Goal: Find specific page/section: Find specific page/section

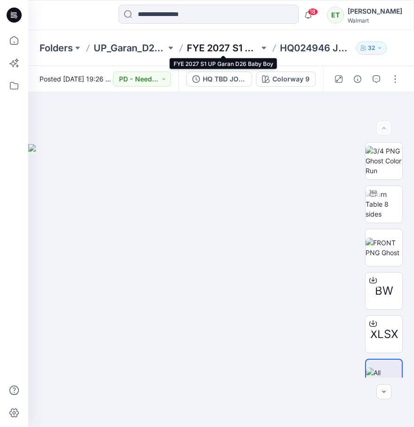
click at [225, 41] on p "FYE 2027 S1 UP Garan D26 Baby Boy" at bounding box center [223, 47] width 72 height 13
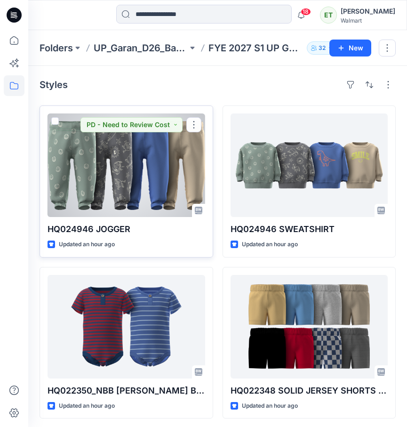
click at [165, 149] on div at bounding box center [127, 164] width 158 height 103
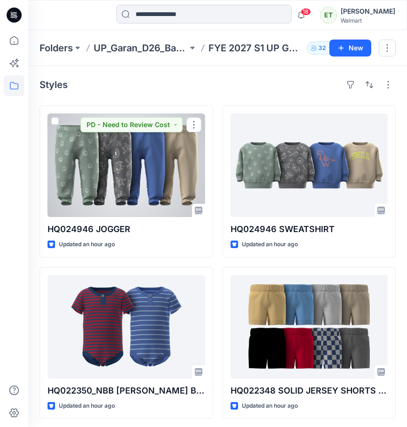
click at [193, 163] on div at bounding box center [127, 164] width 158 height 103
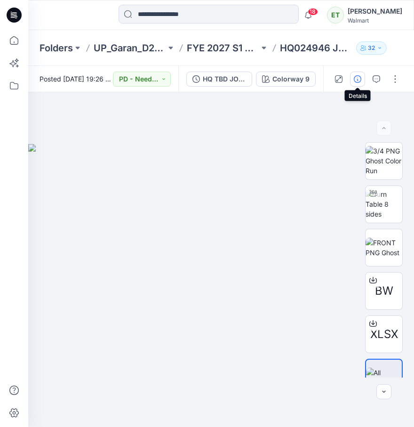
click at [362, 78] on button "button" at bounding box center [357, 78] width 15 height 15
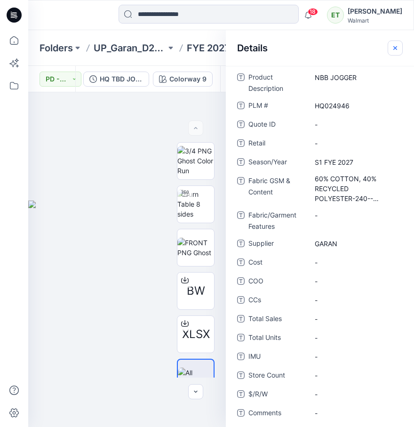
click at [395, 52] on button "button" at bounding box center [395, 47] width 15 height 15
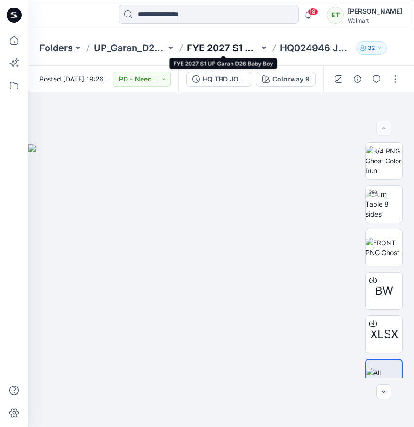
click at [250, 54] on p "FYE 2027 S1 UP Garan D26 Baby Boy" at bounding box center [223, 47] width 72 height 13
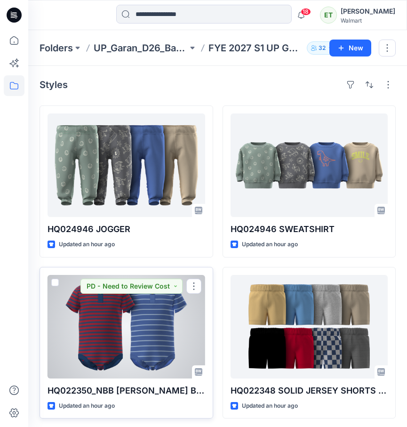
click at [191, 304] on div at bounding box center [127, 326] width 158 height 103
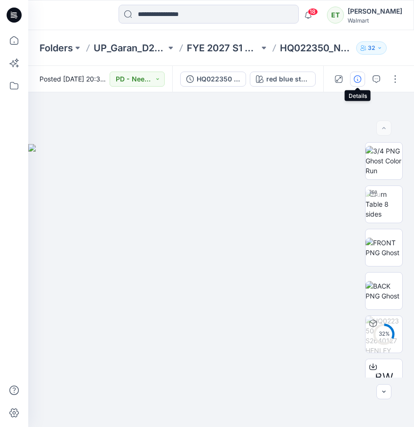
click at [363, 75] on button "button" at bounding box center [357, 78] width 15 height 15
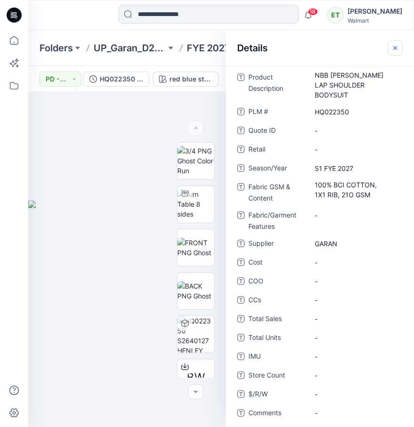
click at [394, 52] on button "button" at bounding box center [395, 47] width 15 height 15
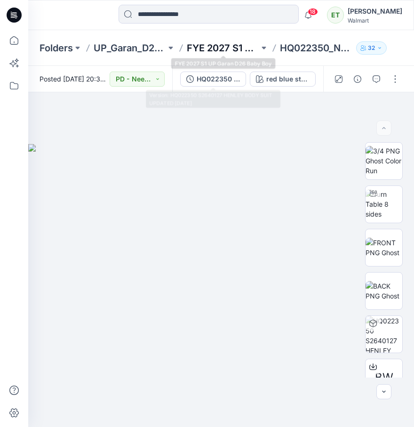
click at [233, 51] on p "FYE 2027 S1 UP Garan D26 Baby Boy" at bounding box center [223, 47] width 72 height 13
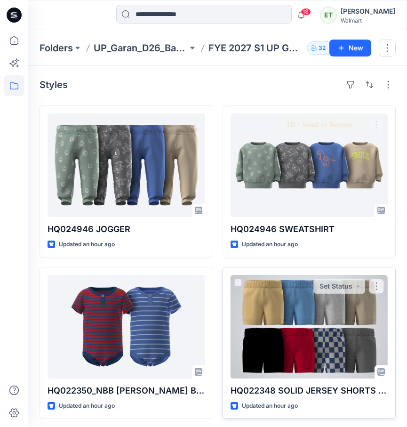
click at [286, 282] on div at bounding box center [309, 326] width 158 height 103
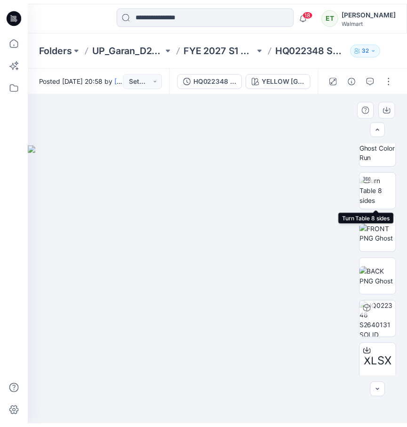
scroll to position [50, 0]
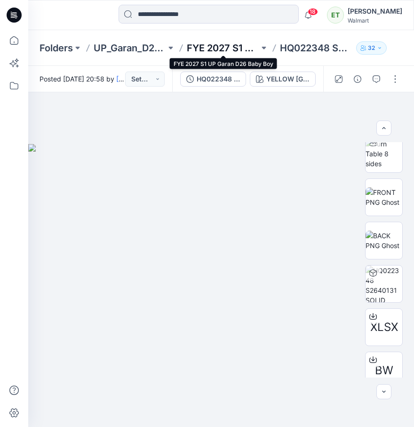
click at [246, 53] on p "FYE 2027 S1 UP Garan D26 Baby Boy" at bounding box center [223, 47] width 72 height 13
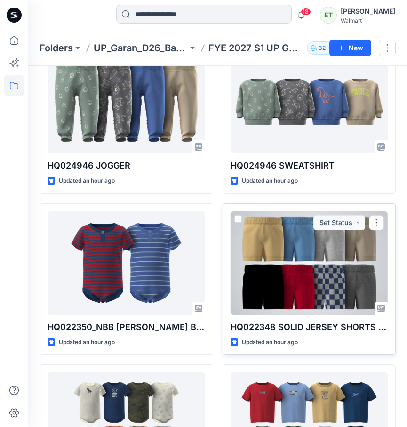
scroll to position [178, 0]
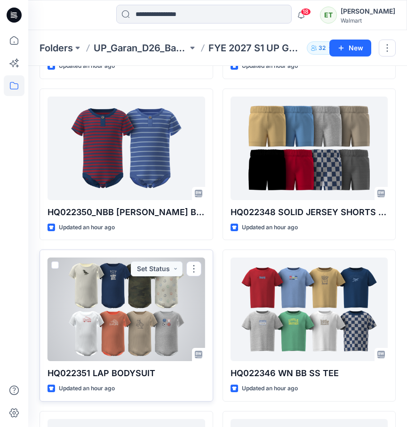
click at [161, 301] on div at bounding box center [127, 308] width 158 height 103
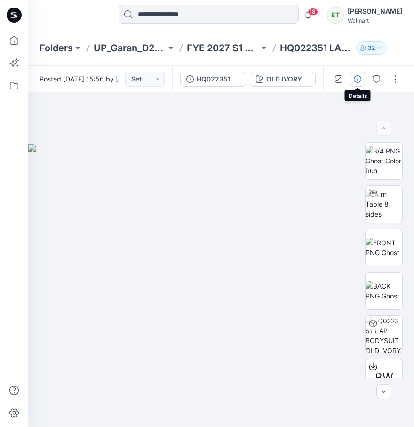
click at [357, 75] on icon "button" at bounding box center [358, 79] width 8 height 8
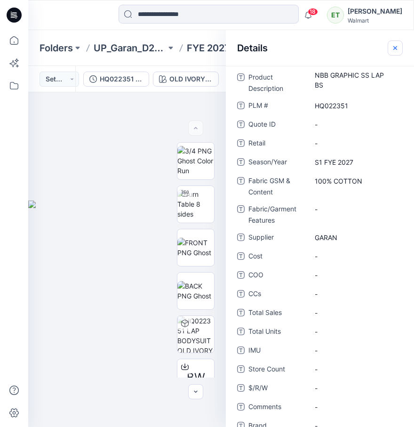
click at [395, 48] on icon "button" at bounding box center [395, 48] width 8 height 8
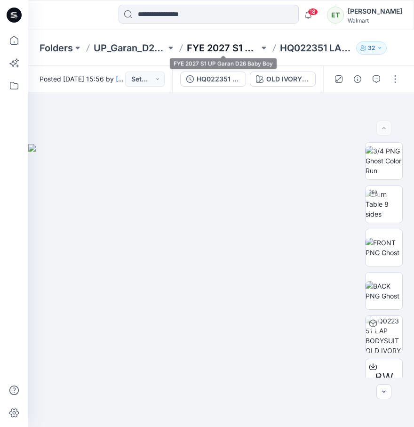
click at [214, 43] on p "FYE 2027 S1 UP Garan D26 Baby Boy" at bounding box center [223, 47] width 72 height 13
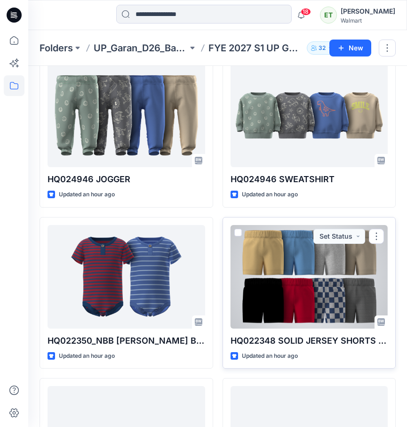
scroll to position [234, 0]
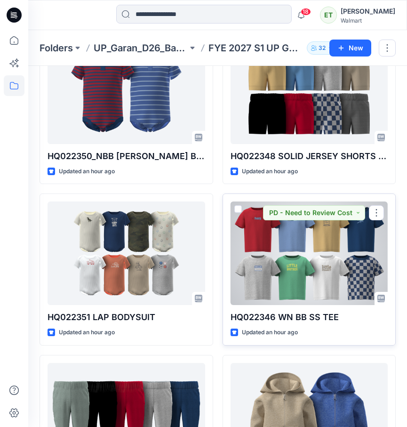
click at [274, 256] on div at bounding box center [309, 252] width 158 height 103
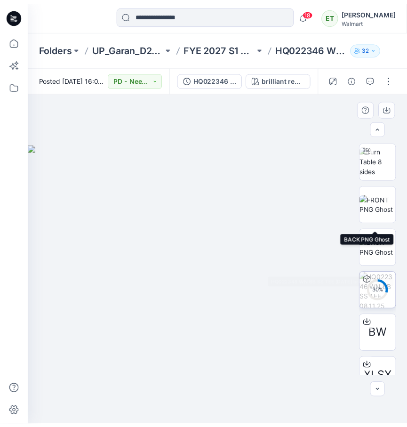
scroll to position [105, 0]
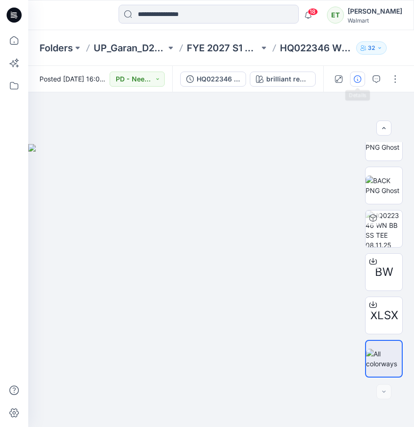
click at [353, 78] on button "button" at bounding box center [357, 78] width 15 height 15
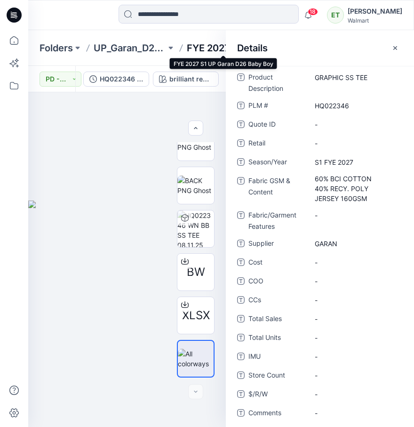
click at [208, 51] on p "FYE 2027 S1 UP Garan D26 Baby Boy" at bounding box center [223, 47] width 72 height 13
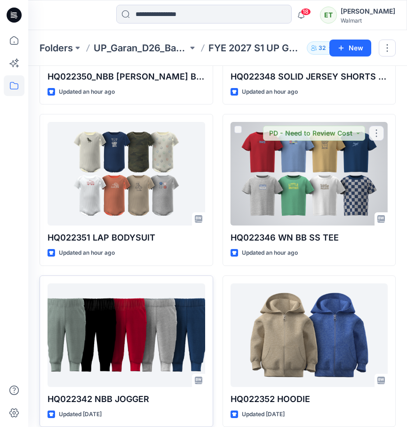
scroll to position [338, 0]
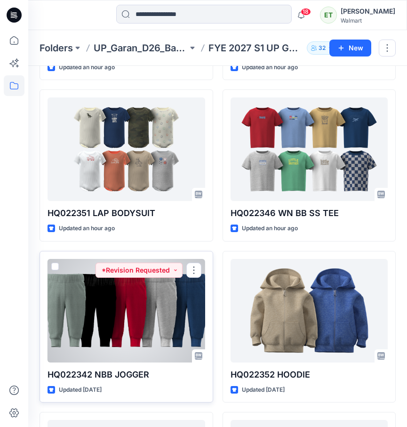
click at [143, 306] on div at bounding box center [127, 310] width 158 height 103
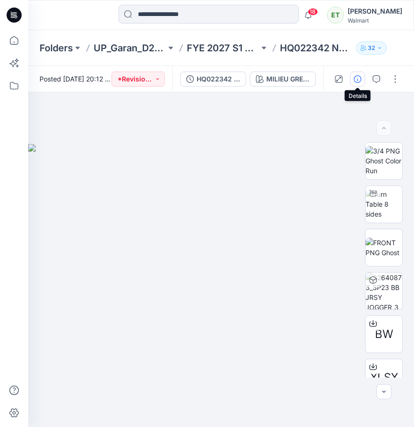
click at [357, 73] on button "button" at bounding box center [357, 78] width 15 height 15
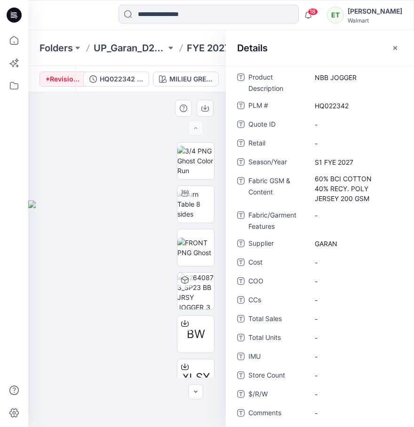
click at [123, 150] on div at bounding box center [127, 259] width 198 height 334
click at [219, 53] on p "FYE 2027 S1 UP Garan D26 Baby Boy" at bounding box center [223, 47] width 72 height 13
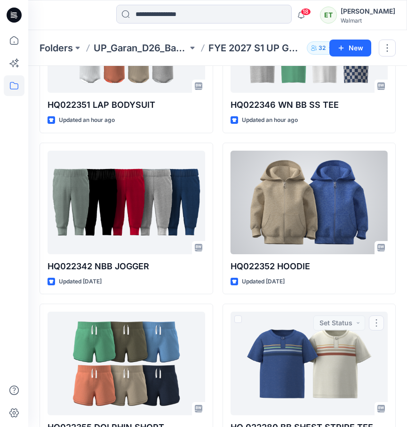
scroll to position [437, 0]
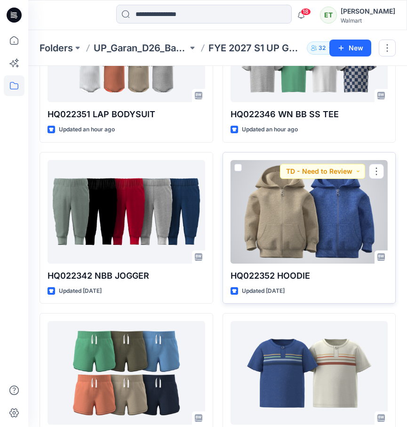
click at [296, 211] on div at bounding box center [309, 211] width 158 height 103
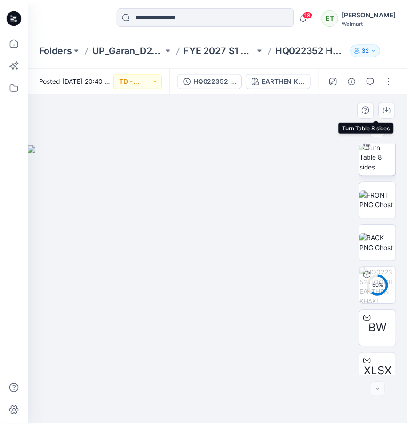
scroll to position [105, 0]
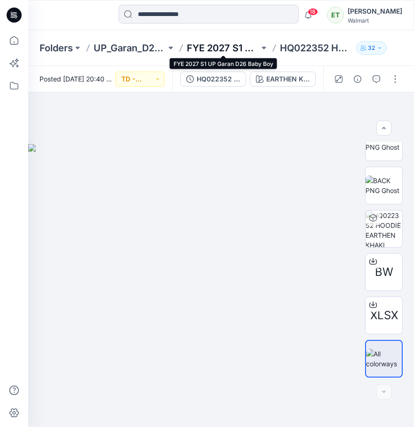
click at [222, 46] on p "FYE 2027 S1 UP Garan D26 Baby Boy" at bounding box center [223, 47] width 72 height 13
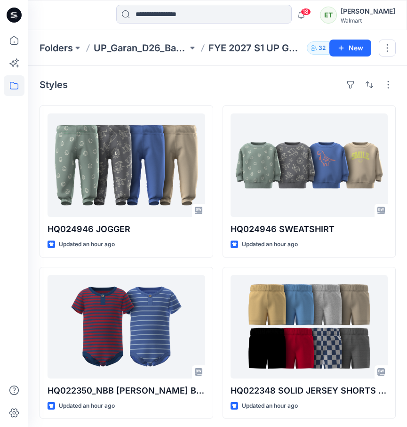
scroll to position [476, 0]
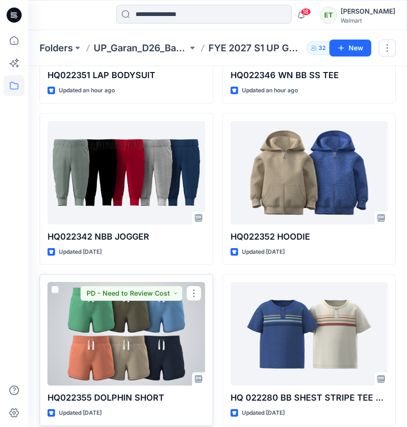
click at [188, 321] on div at bounding box center [127, 333] width 158 height 103
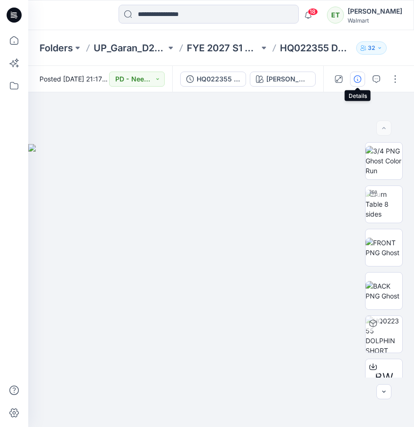
click at [354, 75] on icon "button" at bounding box center [358, 79] width 8 height 8
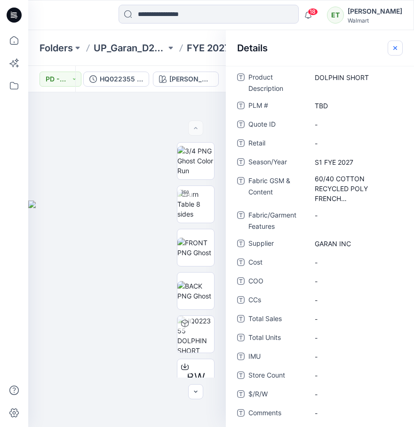
click at [396, 51] on icon "button" at bounding box center [395, 48] width 8 height 8
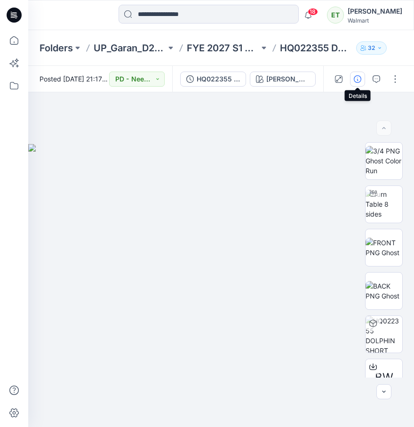
click at [362, 79] on button "button" at bounding box center [357, 78] width 15 height 15
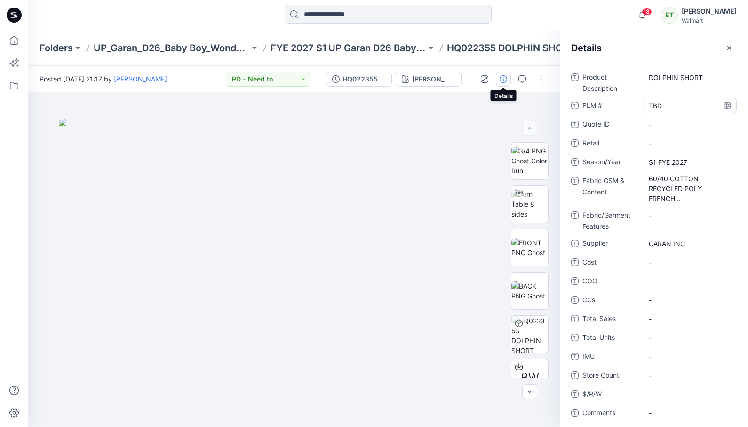
click at [413, 102] on \ "TBD" at bounding box center [690, 106] width 82 height 10
type textarea "*"
type textarea "********"
click at [413, 20] on div at bounding box center [388, 15] width 360 height 21
click at [399, 51] on p "FYE 2027 S1 UP Garan D26 Baby Boy" at bounding box center [348, 47] width 156 height 13
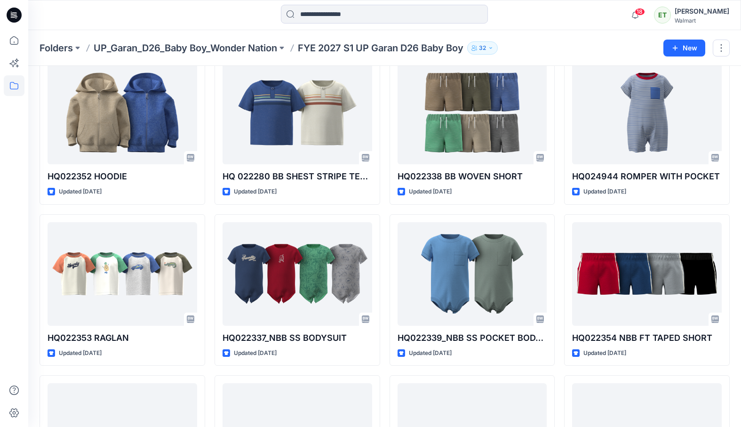
scroll to position [647, 0]
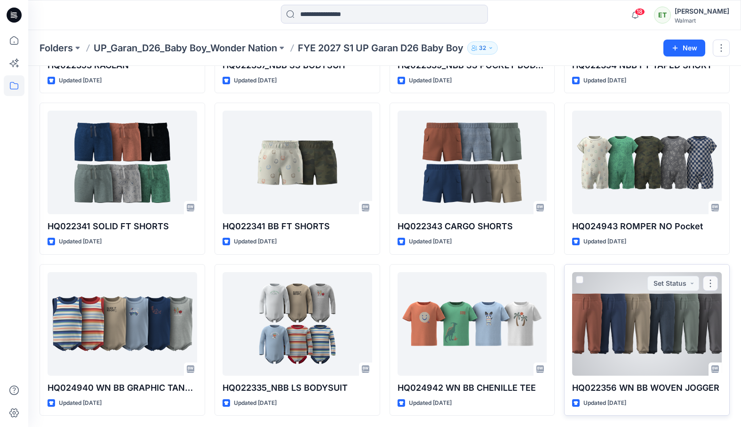
click at [413, 322] on div at bounding box center [647, 323] width 150 height 103
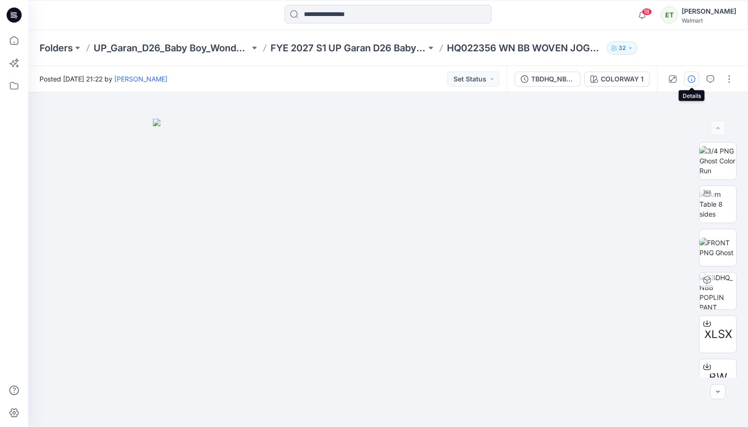
click at [413, 78] on icon "button" at bounding box center [692, 79] width 8 height 8
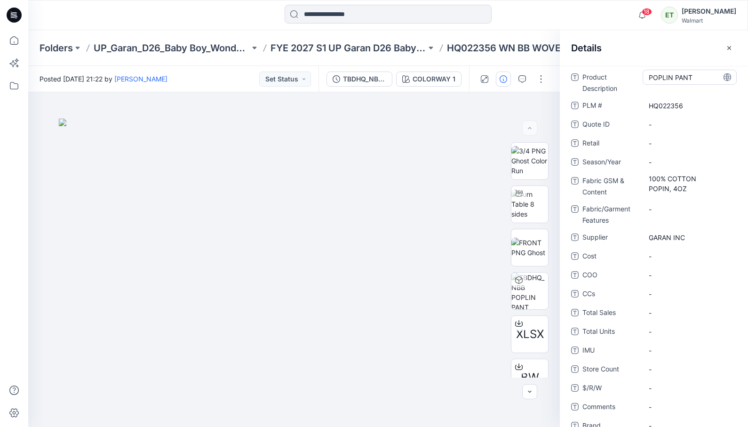
click at [413, 78] on Description "POPLIN PANT" at bounding box center [690, 77] width 82 height 10
click at [413, 78] on textarea "**********" at bounding box center [687, 77] width 89 height 15
type textarea "****"
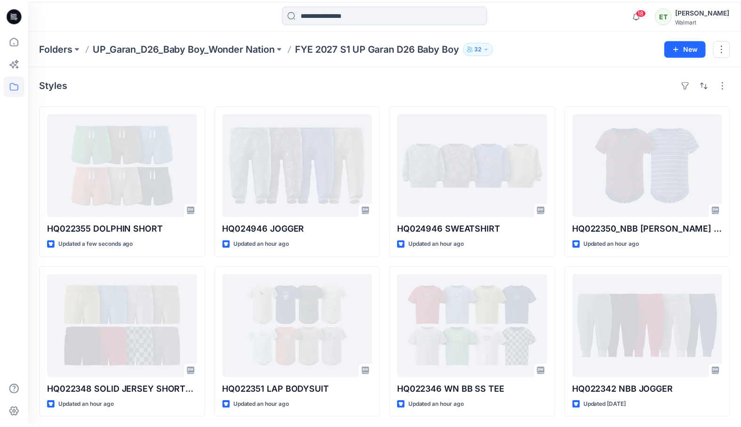
scroll to position [647, 0]
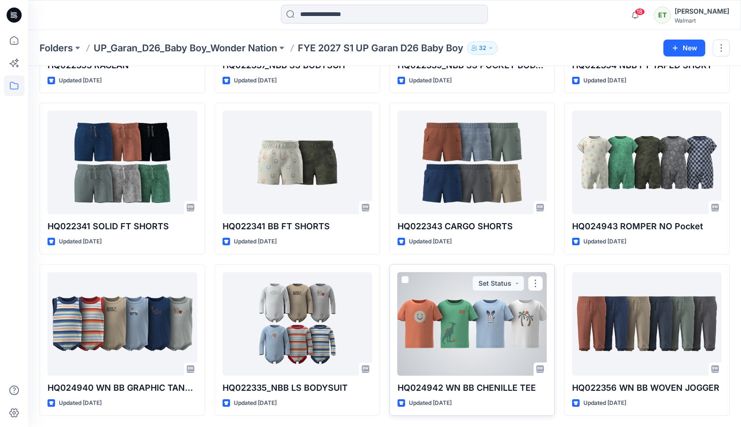
click at [413, 323] on div at bounding box center [472, 323] width 150 height 103
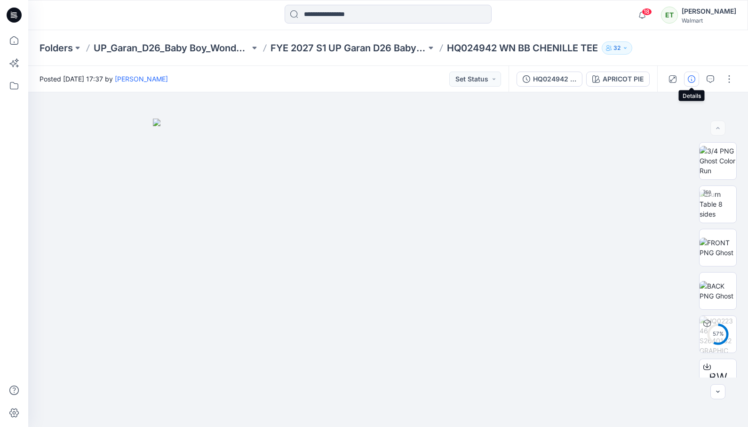
click at [413, 84] on button "button" at bounding box center [691, 78] width 15 height 15
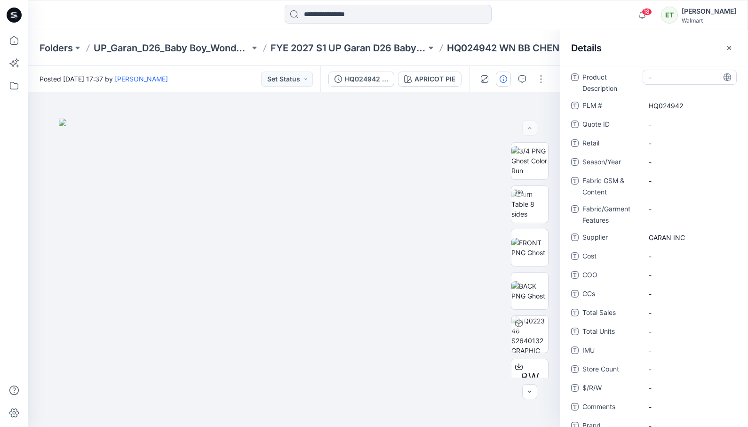
click at [413, 79] on Description "-" at bounding box center [690, 77] width 82 height 10
click at [413, 52] on p "HQ024942 WN BB CHENILLE TEE" at bounding box center [522, 47] width 151 height 13
click at [413, 48] on p "HQ024942 WN BB CHENILLE TEE" at bounding box center [522, 47] width 151 height 13
click at [413, 40] on div "Details" at bounding box center [654, 47] width 188 height 35
click at [413, 50] on button "button" at bounding box center [729, 47] width 15 height 15
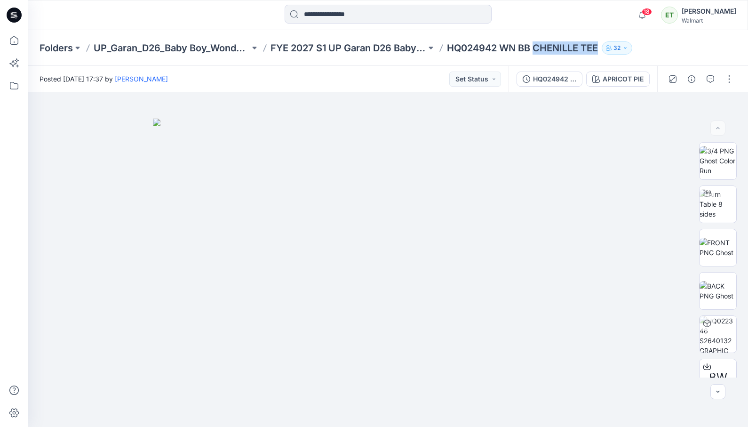
drag, startPoint x: 536, startPoint y: 48, endPoint x: 600, endPoint y: 49, distance: 63.5
click at [413, 49] on div "Folders UP_Garan_D26_Baby Boy_Wonder Nation FYE 2027 S1 UP Garan D26 Baby Boy H…" at bounding box center [352, 47] width 624 height 13
copy p "CHENILLE TEE"
click at [413, 79] on button "button" at bounding box center [729, 78] width 15 height 15
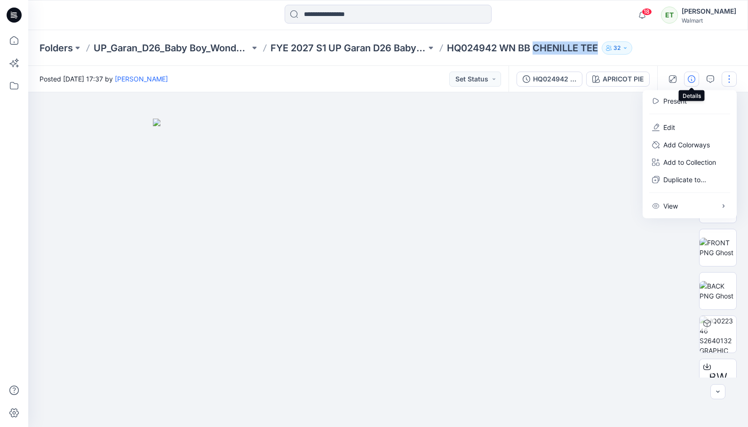
click at [413, 74] on button "button" at bounding box center [691, 78] width 15 height 15
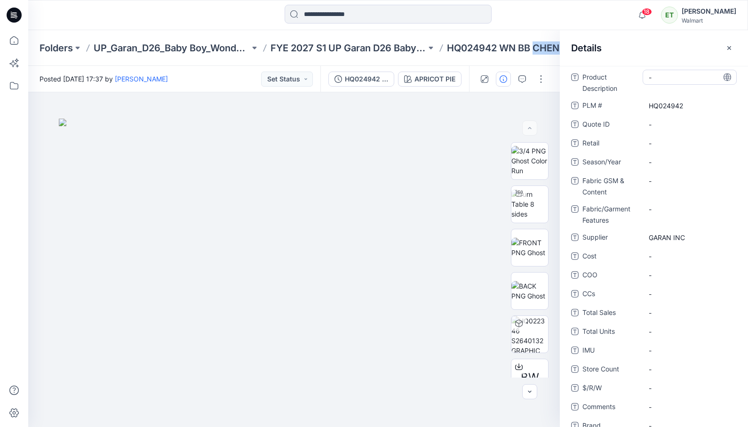
click at [413, 84] on div "-" at bounding box center [690, 77] width 94 height 15
type textarea "**********"
click at [413, 185] on div "-" at bounding box center [690, 180] width 94 height 15
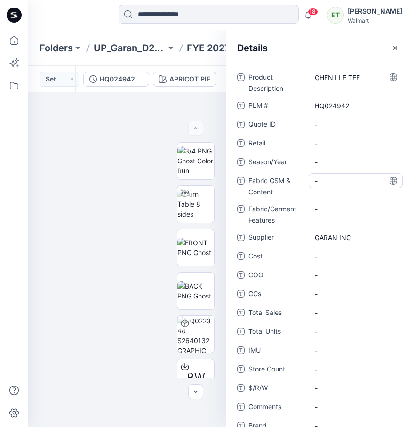
click at [323, 184] on Content "-" at bounding box center [356, 181] width 82 height 10
type textarea "**********"
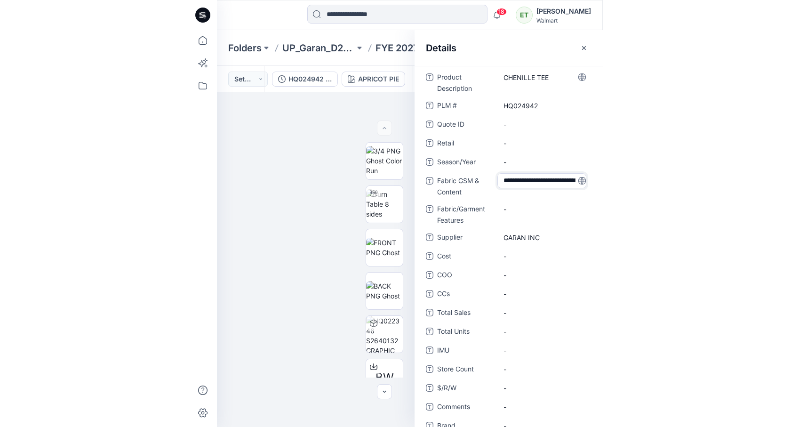
scroll to position [36, 0]
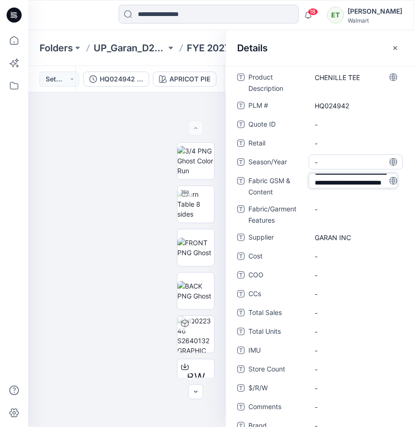
click at [322, 156] on div "-" at bounding box center [356, 161] width 94 height 15
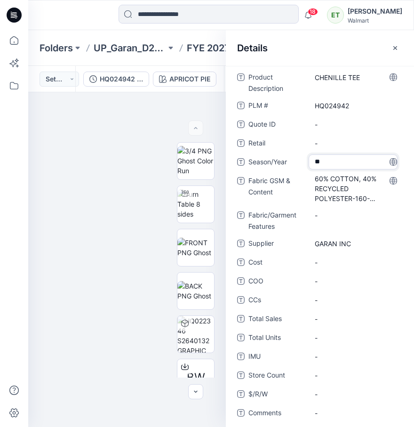
type textarea "**"
click at [330, 39] on div "Details" at bounding box center [320, 47] width 188 height 35
click at [332, 156] on div "S1" at bounding box center [356, 161] width 94 height 15
type textarea "**********"
click at [199, 37] on div "Folders UP_Garan_D26_Baby Boy_Wonder Nation FYE 2027 S1 UP Garan D26 Baby Boy H…" at bounding box center [221, 48] width 386 height 36
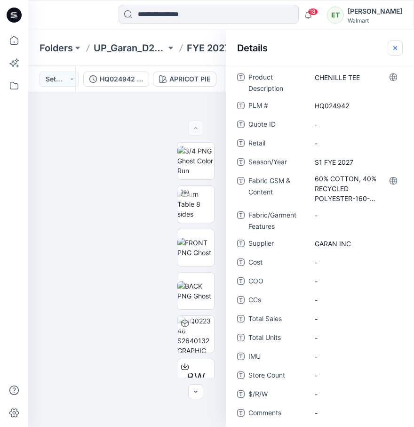
click at [397, 49] on icon "button" at bounding box center [395, 48] width 8 height 8
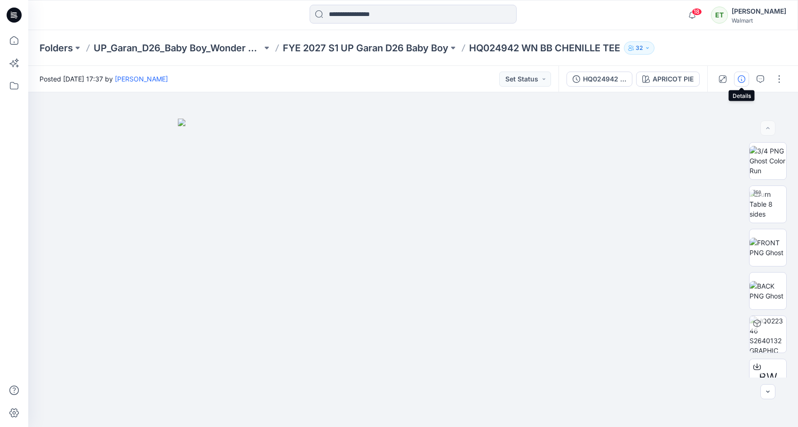
click at [413, 85] on button "button" at bounding box center [741, 78] width 15 height 15
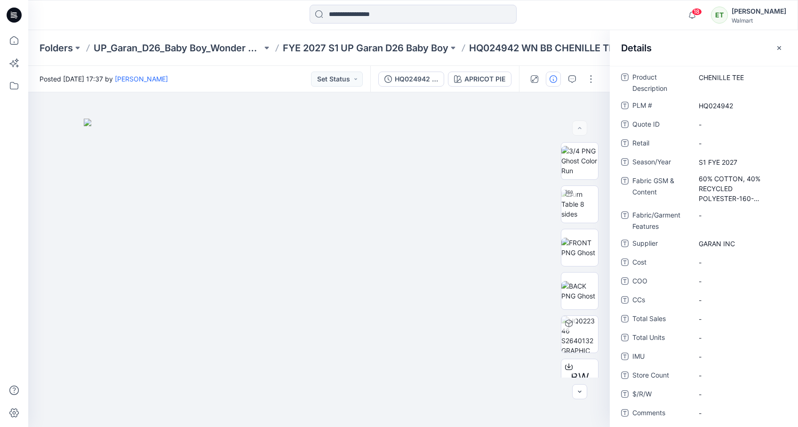
click at [413, 18] on div at bounding box center [413, 15] width 385 height 21
click at [406, 42] on p "FYE 2027 S1 UP Garan D26 Baby Boy" at bounding box center [366, 47] width 166 height 13
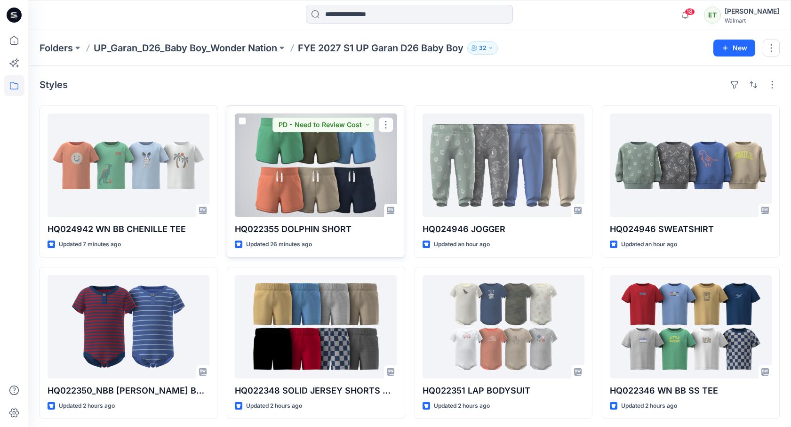
click at [315, 220] on div "HQ022355 DOLPHIN SHORT Updated 26 minutes ago PD - Need to Review Cost" at bounding box center [316, 181] width 178 height 152
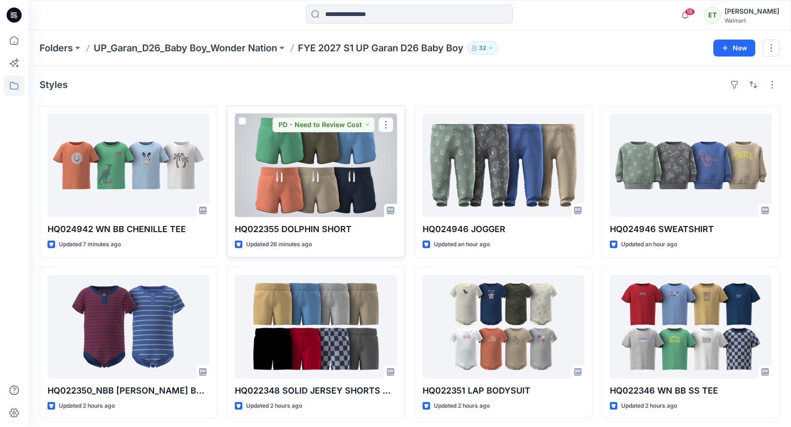
click at [332, 195] on div at bounding box center [316, 164] width 162 height 103
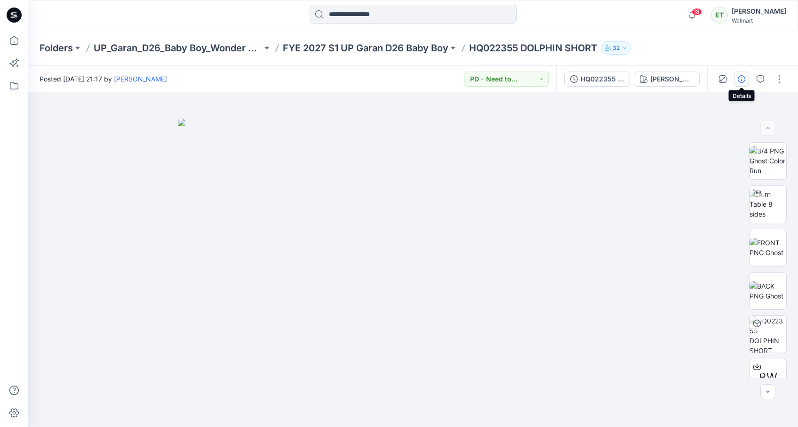
click at [413, 81] on icon "button" at bounding box center [742, 79] width 8 height 8
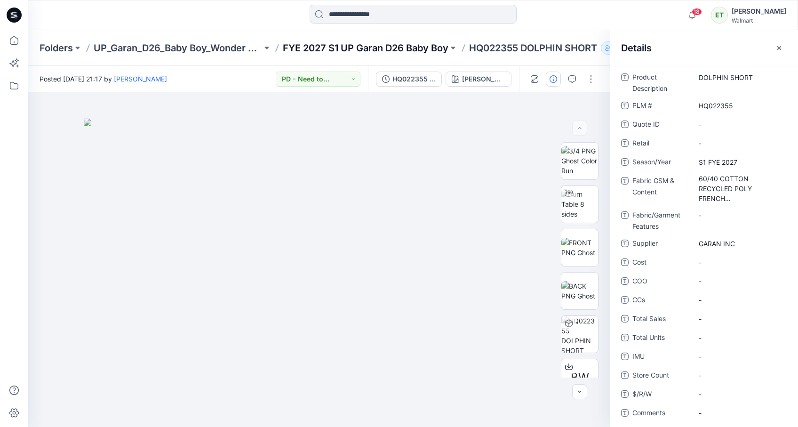
click at [354, 51] on p "FYE 2027 S1 UP Garan D26 Baby Boy" at bounding box center [366, 47] width 166 height 13
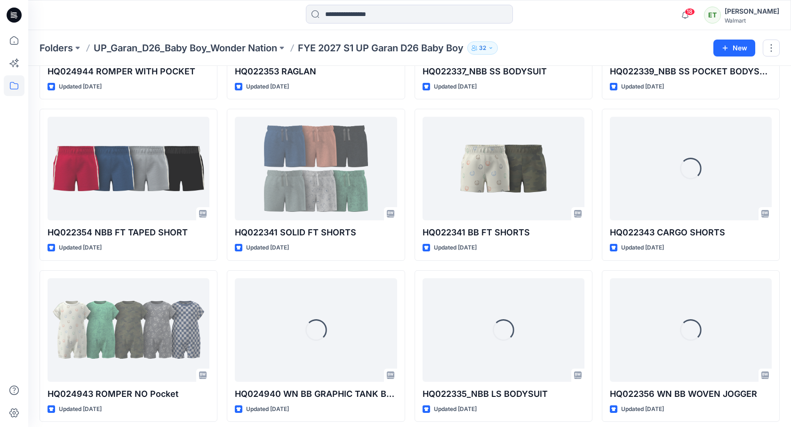
scroll to position [647, 0]
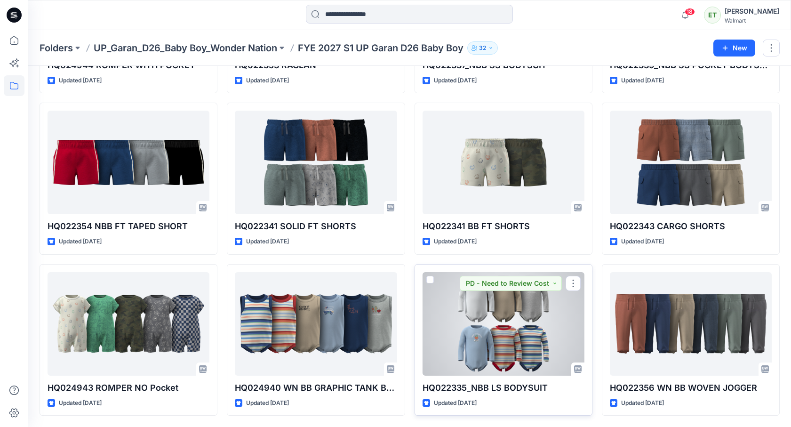
click at [413, 364] on div at bounding box center [503, 323] width 162 height 103
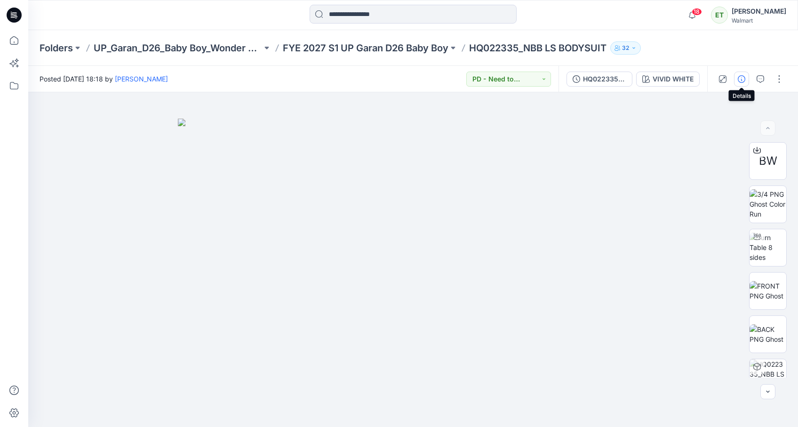
click at [413, 85] on button "button" at bounding box center [741, 78] width 15 height 15
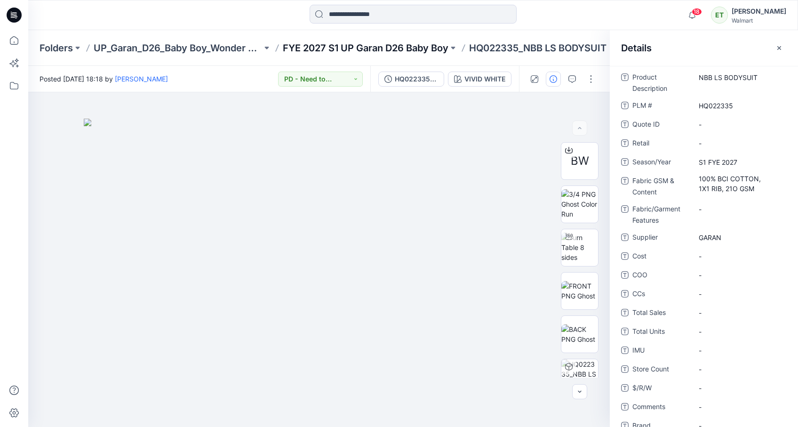
click at [405, 48] on p "FYE 2027 S1 UP Garan D26 Baby Boy" at bounding box center [366, 47] width 166 height 13
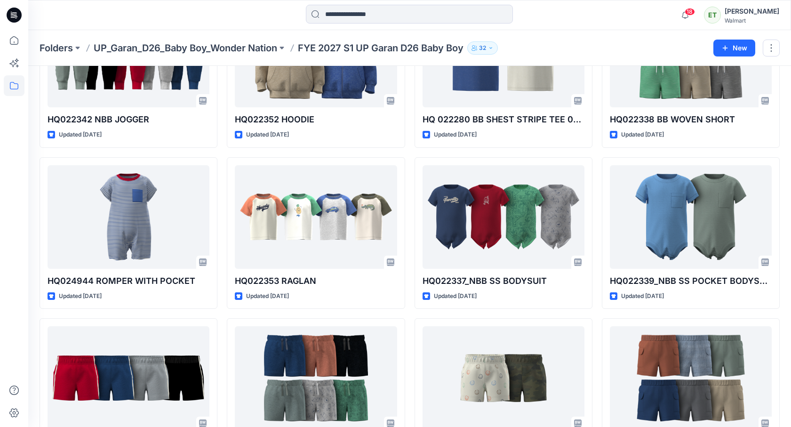
scroll to position [647, 0]
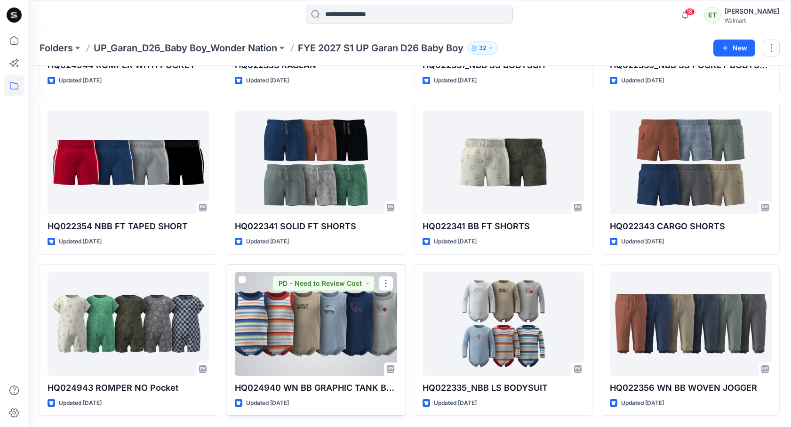
click at [335, 329] on div at bounding box center [316, 323] width 162 height 103
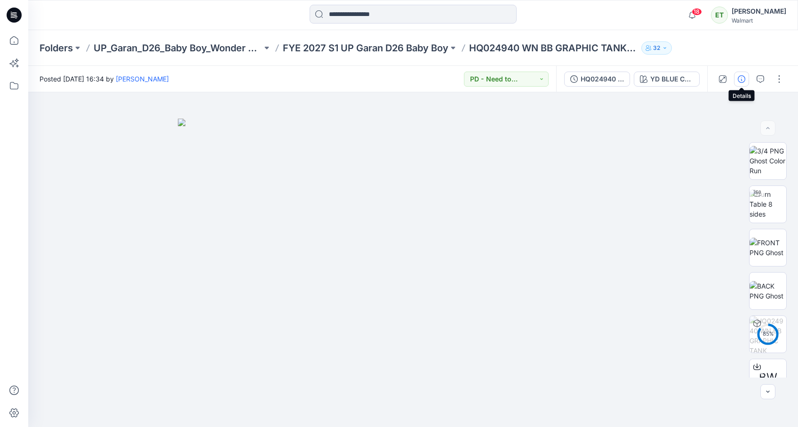
click at [413, 79] on button "button" at bounding box center [741, 78] width 15 height 15
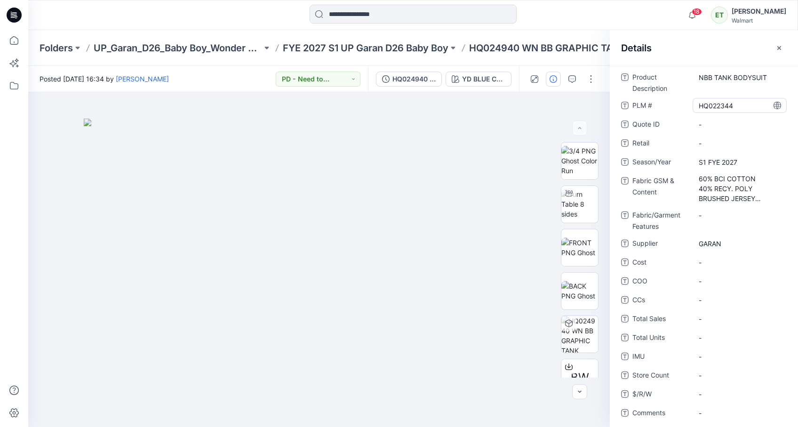
click at [413, 103] on \ "HQ022344" at bounding box center [739, 106] width 82 height 10
type textarea "********"
click at [413, 42] on div "Details" at bounding box center [704, 47] width 188 height 35
click at [413, 52] on button "button" at bounding box center [778, 47] width 15 height 15
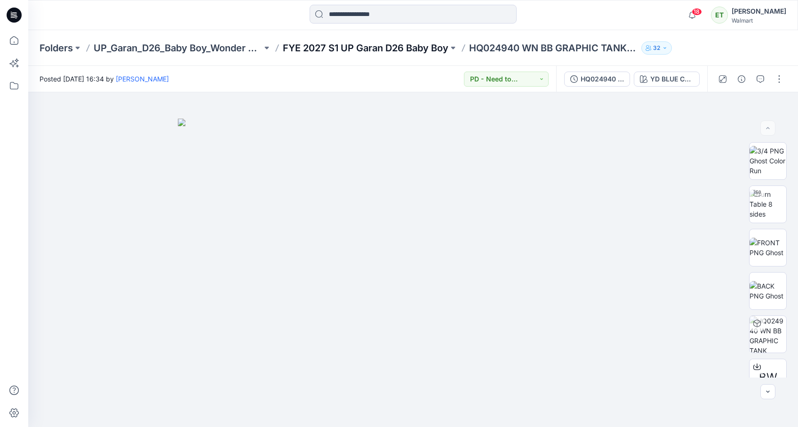
click at [374, 49] on p "FYE 2027 S1 UP Garan D26 Baby Boy" at bounding box center [366, 47] width 166 height 13
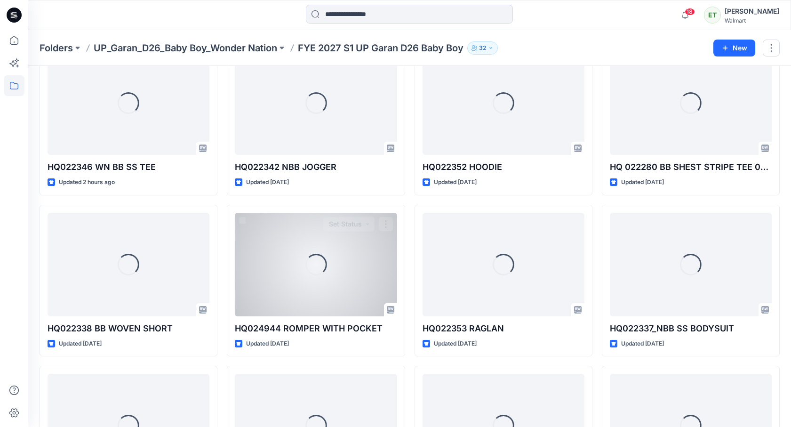
scroll to position [647, 0]
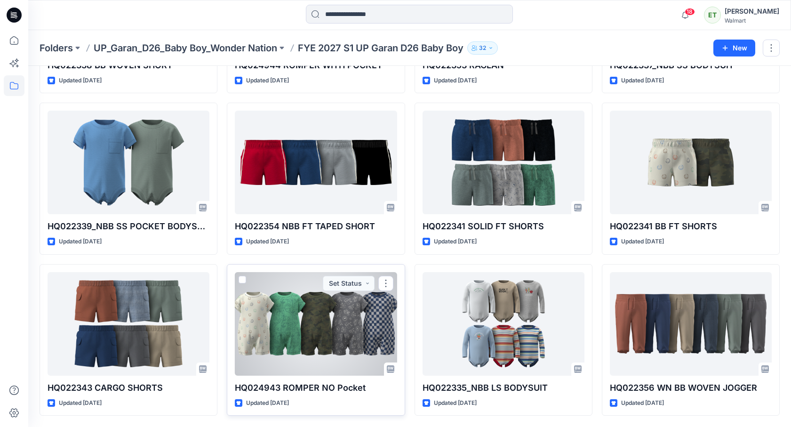
click at [357, 336] on div at bounding box center [316, 323] width 162 height 103
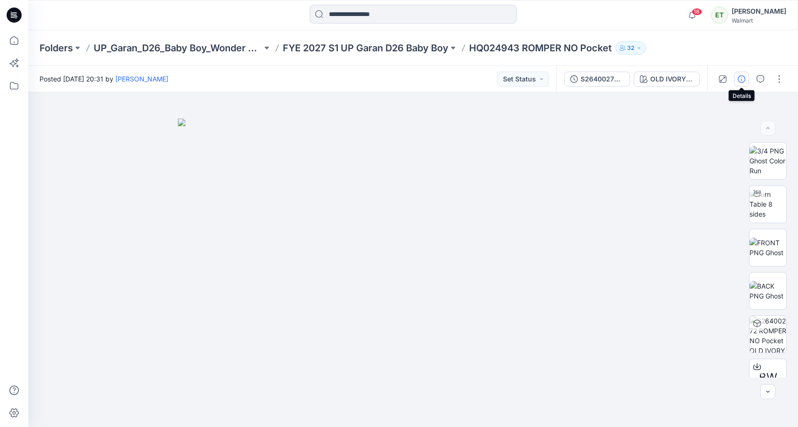
click at [413, 78] on icon "button" at bounding box center [742, 79] width 8 height 8
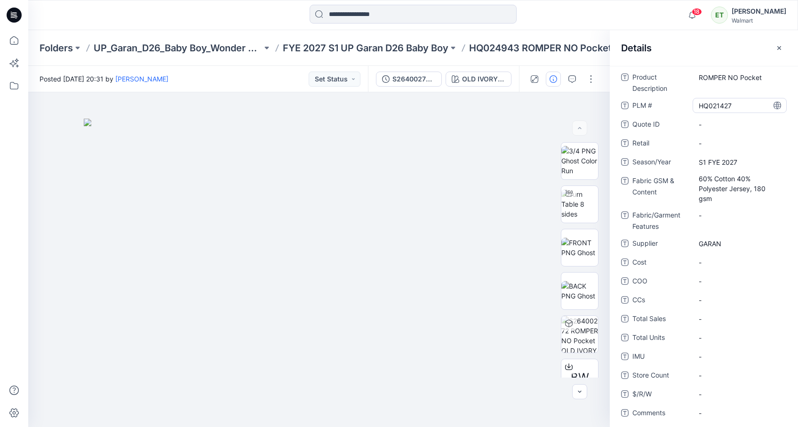
click at [413, 105] on \ "HQ021427" at bounding box center [739, 106] width 82 height 10
type textarea "********"
click at [413, 141] on span "-" at bounding box center [739, 143] width 82 height 10
click at [413, 43] on button "button" at bounding box center [778, 47] width 15 height 15
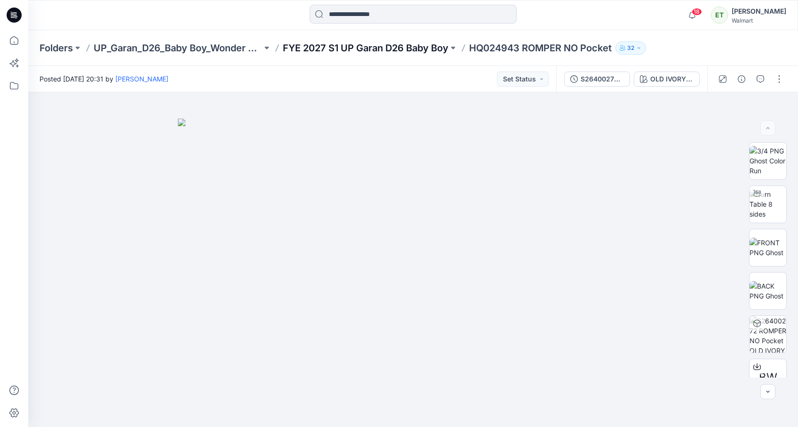
click at [413, 42] on p "FYE 2027 S1 UP Garan D26 Baby Boy" at bounding box center [366, 47] width 166 height 13
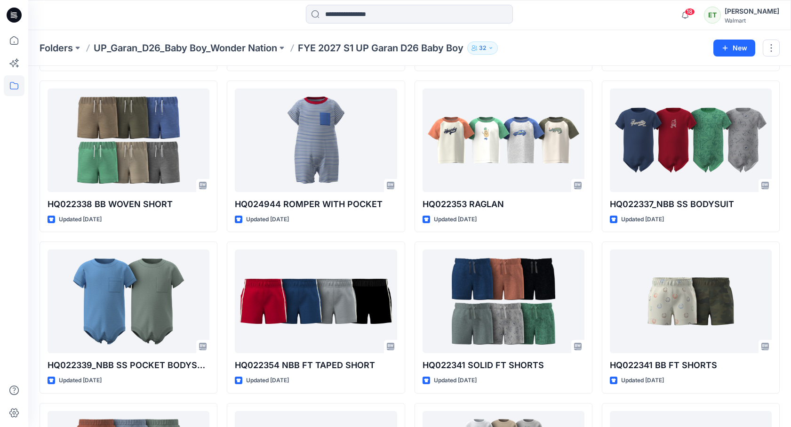
scroll to position [647, 0]
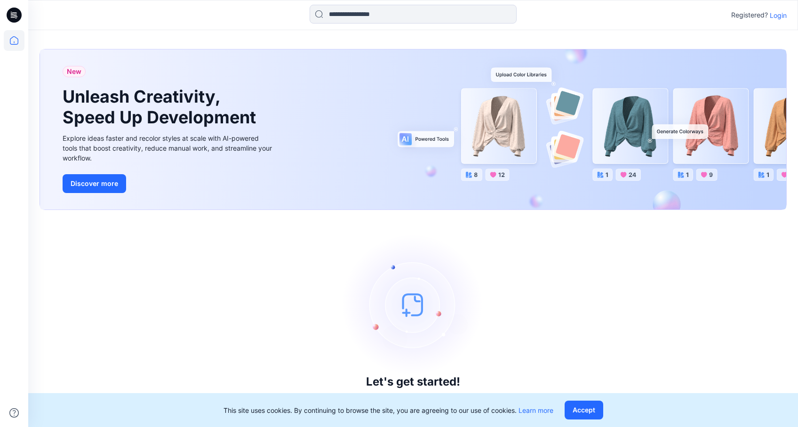
click at [780, 14] on p "Login" at bounding box center [778, 15] width 17 height 10
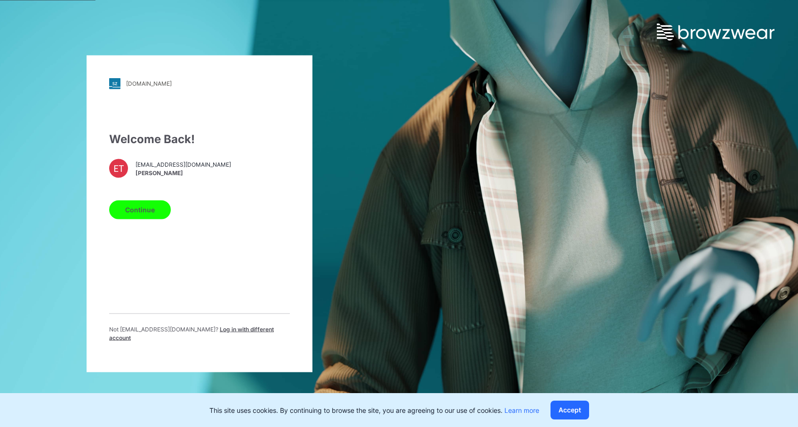
click at [160, 218] on button "Continue" at bounding box center [140, 209] width 62 height 19
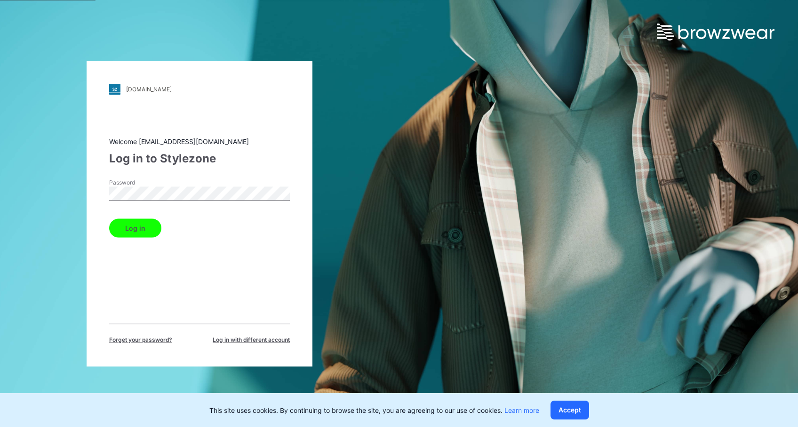
click at [151, 228] on button "Log in" at bounding box center [135, 227] width 52 height 19
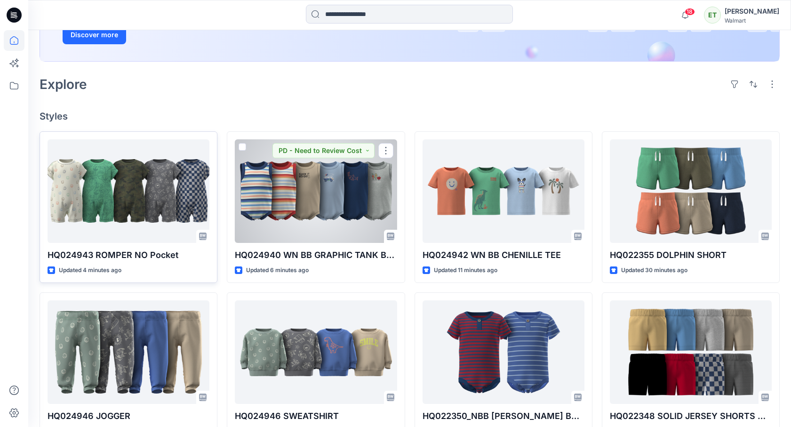
scroll to position [181, 0]
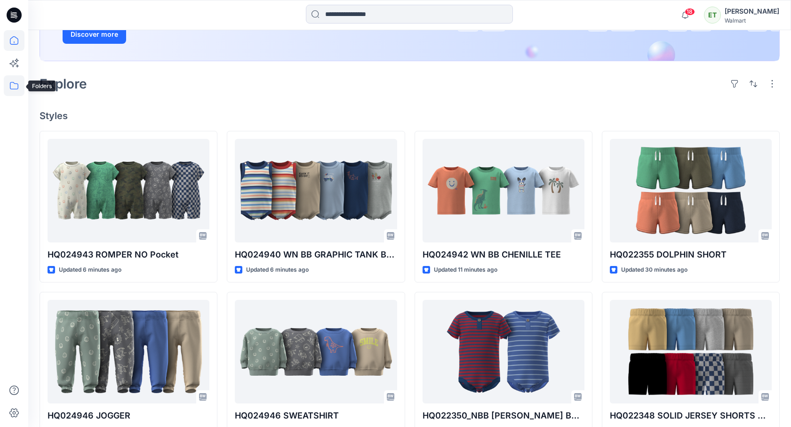
click at [22, 82] on icon at bounding box center [14, 85] width 21 height 21
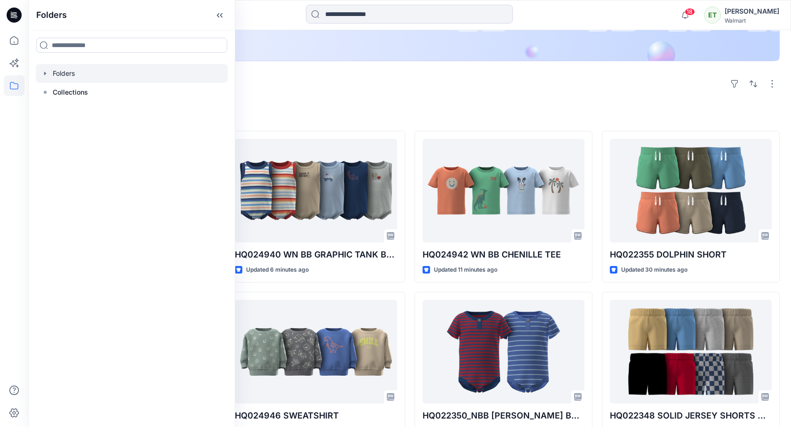
click at [103, 78] on div at bounding box center [132, 73] width 192 height 19
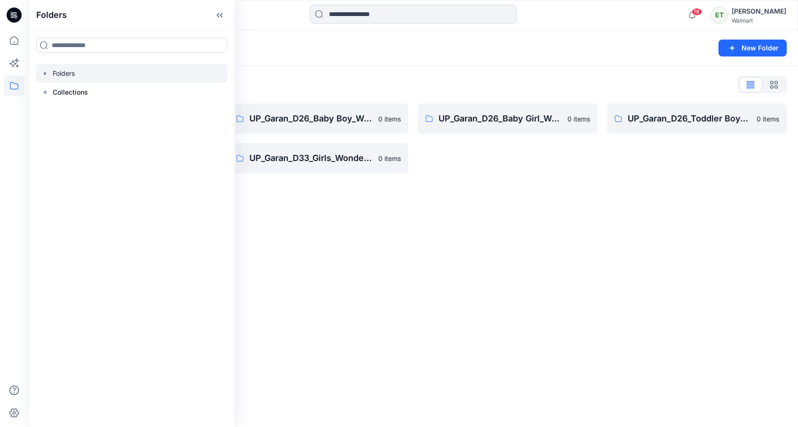
click at [316, 103] on div "Folders List UP_Garan Littles 0 items UP_Garan_D26_Toddler Girl_Wonder_Nation 0…" at bounding box center [413, 125] width 770 height 119
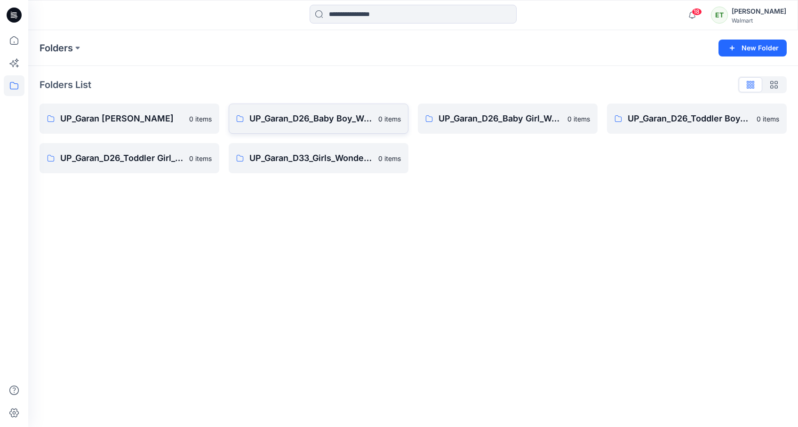
click at [314, 106] on link "UP_Garan_D26_Baby Boy_Wonder Nation 0 items" at bounding box center [319, 118] width 180 height 30
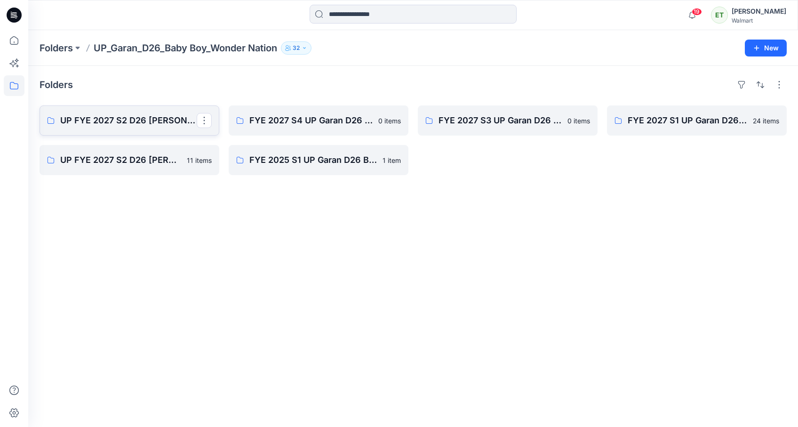
click at [134, 111] on link "UP FYE 2027 S2 D26 [PERSON_NAME] Hanging" at bounding box center [130, 120] width 180 height 30
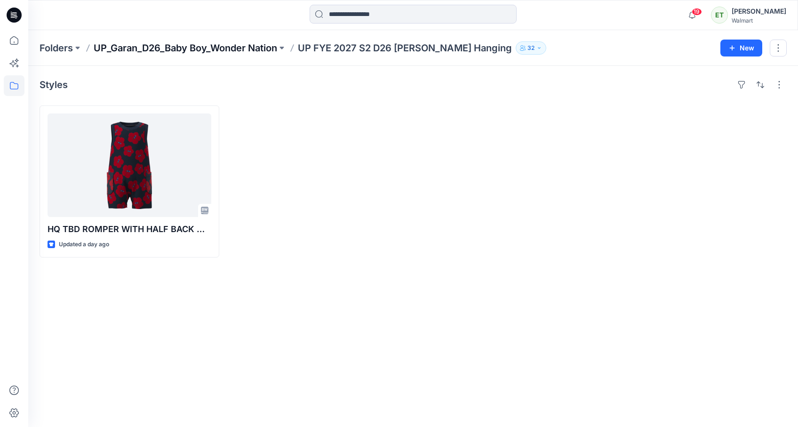
click at [184, 49] on p "UP_Garan_D26_Baby Boy_Wonder Nation" at bounding box center [185, 47] width 183 height 13
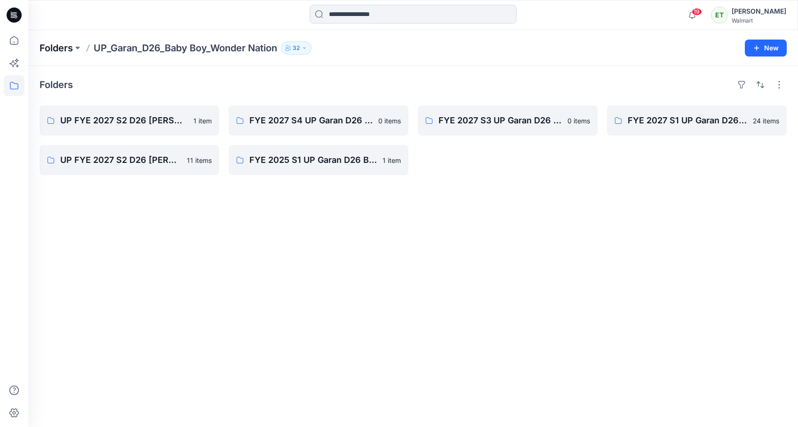
click at [55, 48] on p "Folders" at bounding box center [56, 47] width 33 height 13
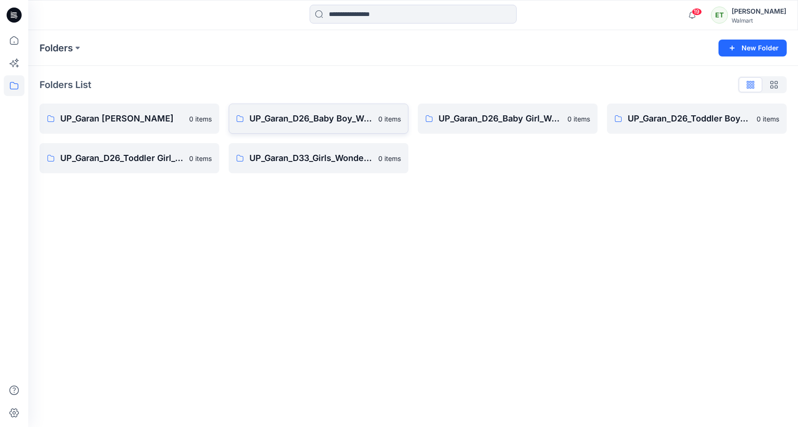
click at [279, 111] on link "UP_Garan_D26_Baby Boy_Wonder Nation 0 items" at bounding box center [319, 118] width 180 height 30
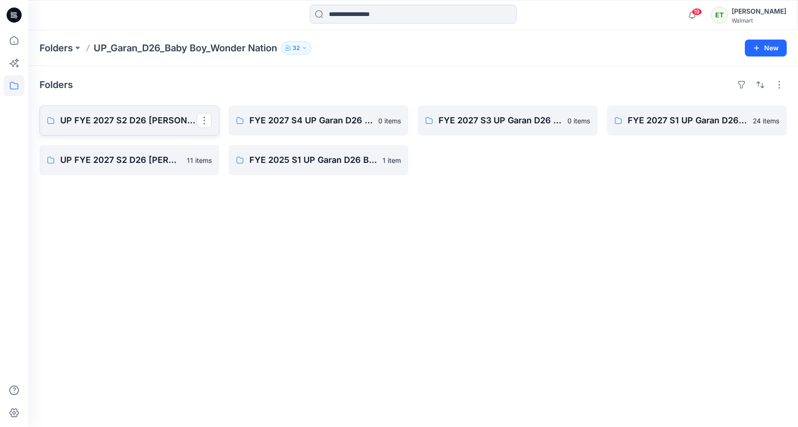
click at [151, 117] on p "UP FYE 2027 S2 D26 [PERSON_NAME] Hanging" at bounding box center [128, 120] width 136 height 13
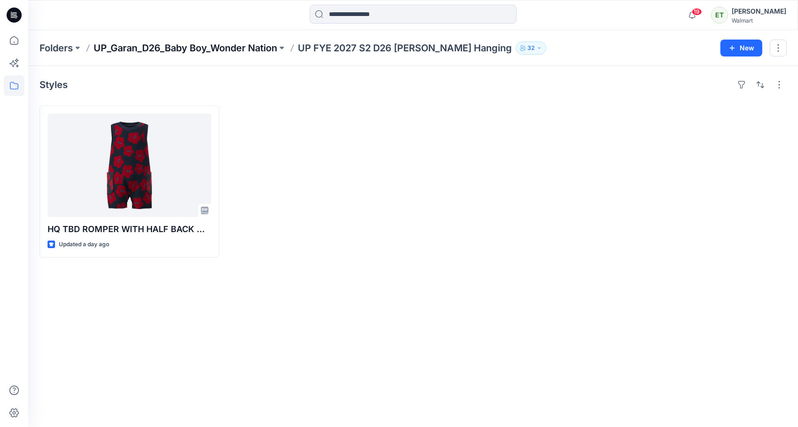
click at [233, 51] on p "UP_Garan_D26_Baby Boy_Wonder Nation" at bounding box center [185, 47] width 183 height 13
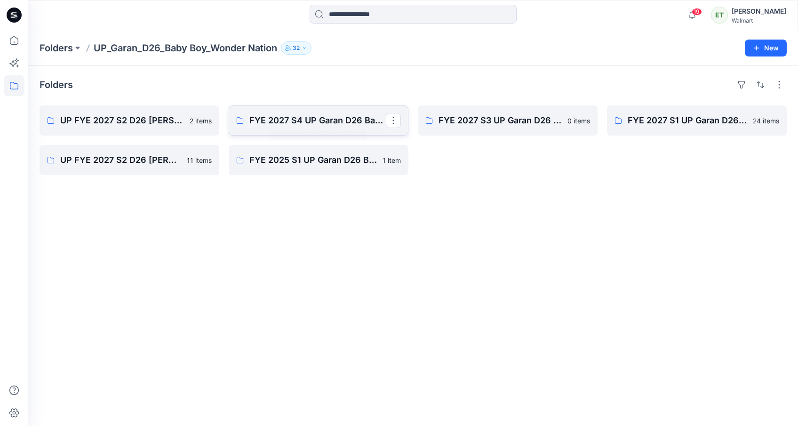
click at [300, 117] on p "FYE 2027 S4 UP Garan D26 Baby Boy" at bounding box center [317, 120] width 136 height 13
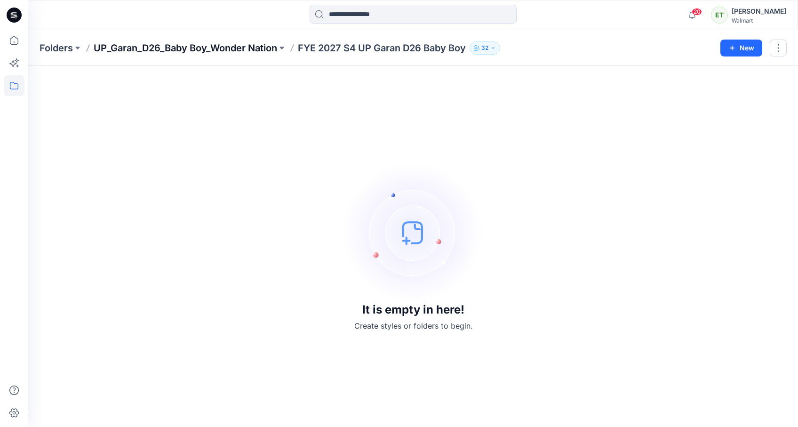
click at [266, 50] on p "UP_Garan_D26_Baby Boy_Wonder Nation" at bounding box center [185, 47] width 183 height 13
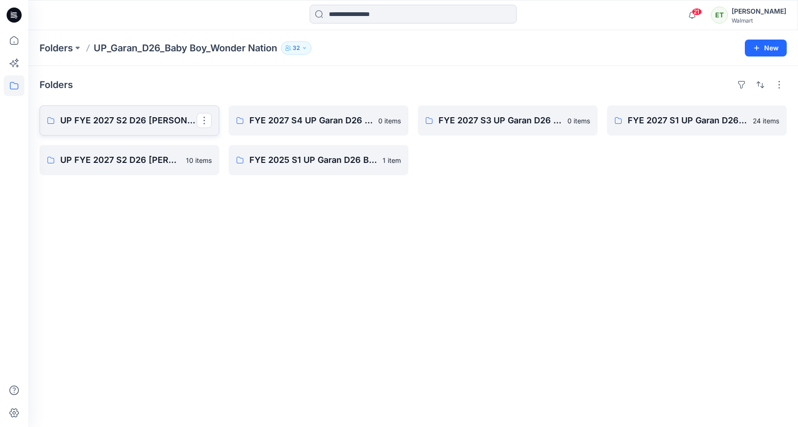
click at [133, 126] on p "UP FYE 2027 S2 D26 [PERSON_NAME] Hanging" at bounding box center [128, 120] width 136 height 13
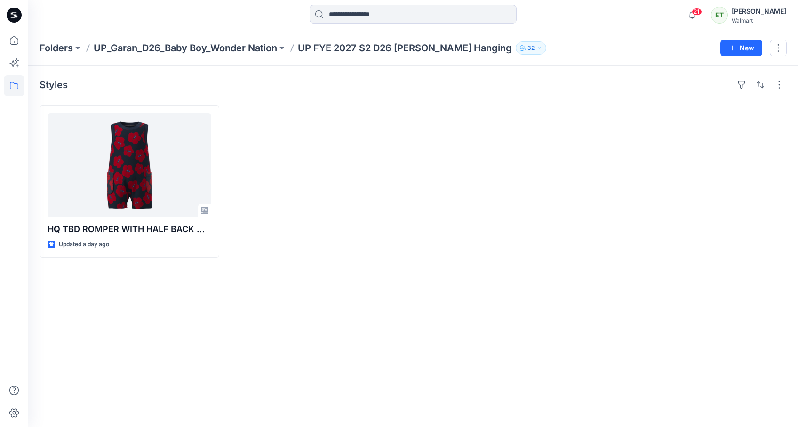
click at [204, 57] on div "Folders UP_Garan_D26_Baby Boy_Wonder Nation UP FYE 2027 S2 D26 BB Garan Hanging…" at bounding box center [413, 48] width 770 height 36
click at [13, 29] on icon at bounding box center [14, 15] width 15 height 30
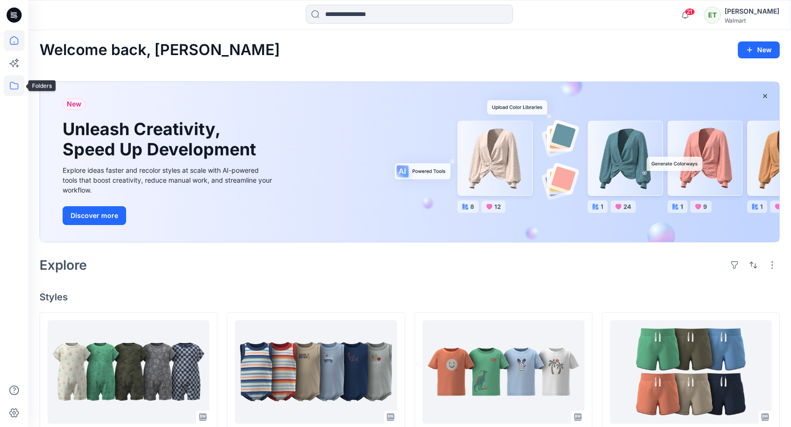
click at [16, 88] on icon at bounding box center [14, 85] width 21 height 21
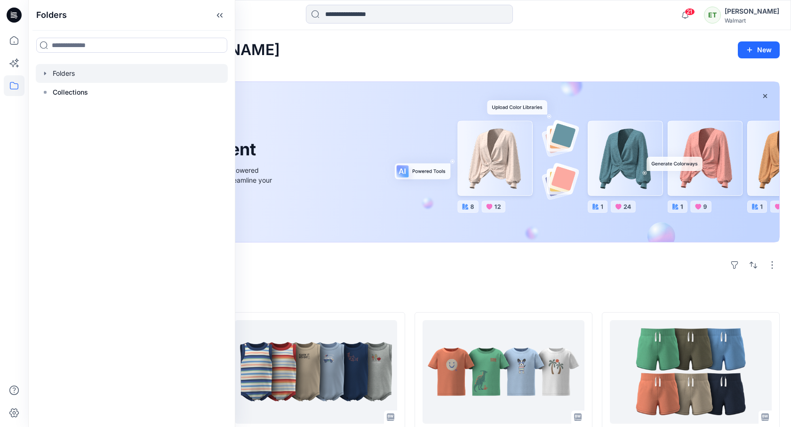
click at [93, 76] on div at bounding box center [132, 73] width 192 height 19
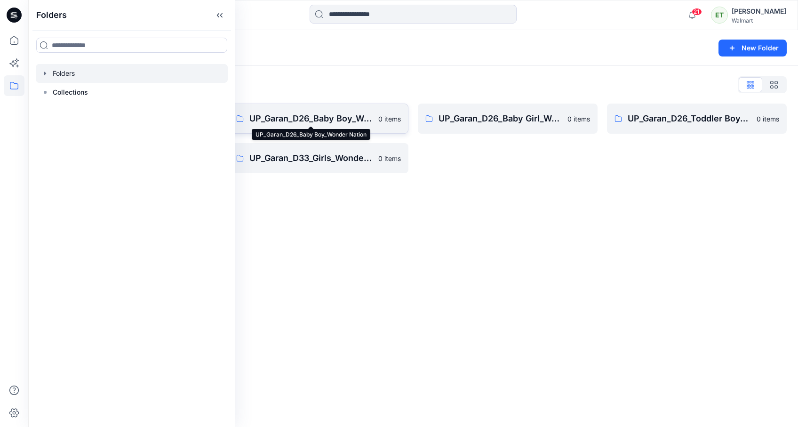
click at [318, 118] on p "UP_Garan_D26_Baby Boy_Wonder Nation" at bounding box center [310, 118] width 123 height 13
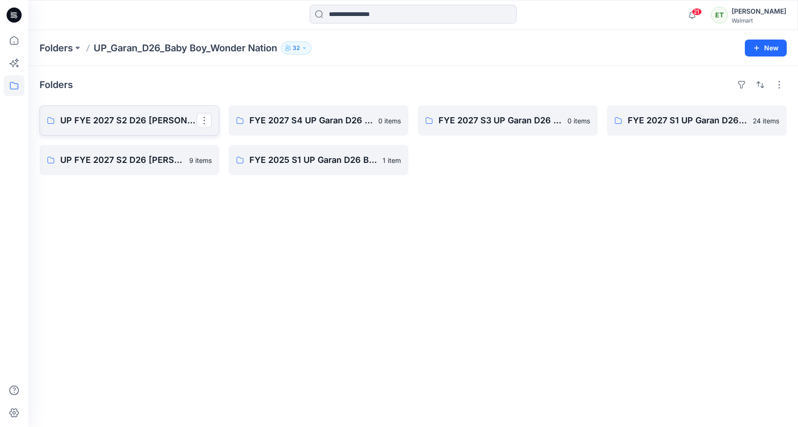
click at [161, 118] on p "UP FYE 2027 S2 D26 [PERSON_NAME] Hanging" at bounding box center [128, 120] width 136 height 13
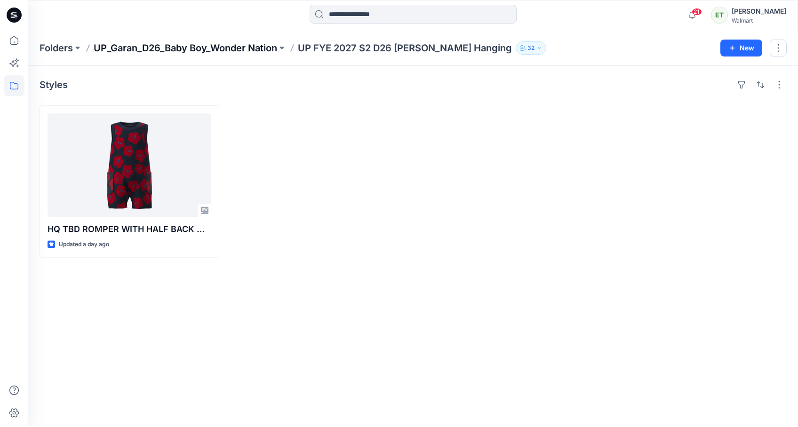
click at [229, 45] on p "UP_Garan_D26_Baby Boy_Wonder Nation" at bounding box center [185, 47] width 183 height 13
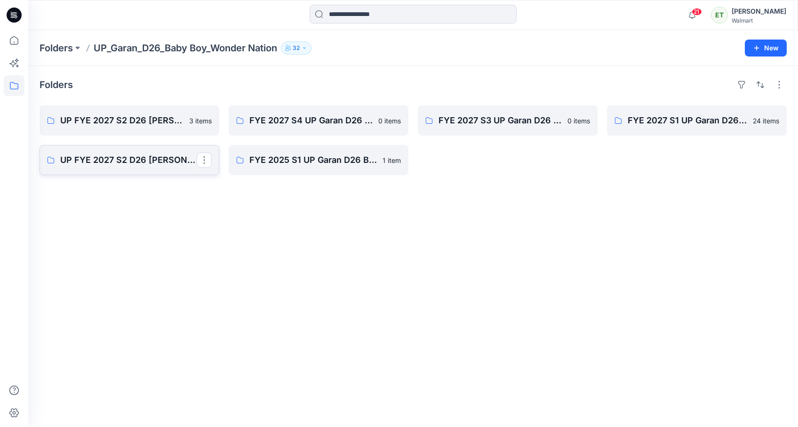
click at [105, 158] on p "UP FYE 2027 S2 D26 [PERSON_NAME]" at bounding box center [128, 159] width 136 height 13
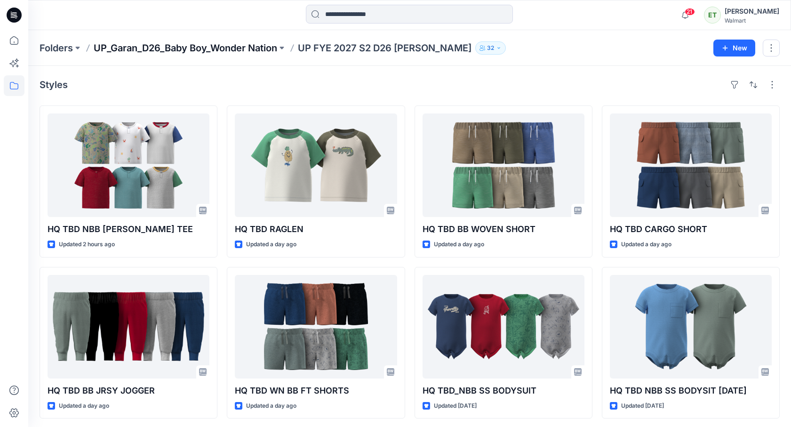
click at [245, 44] on p "UP_Garan_D26_Baby Boy_Wonder Nation" at bounding box center [185, 47] width 183 height 13
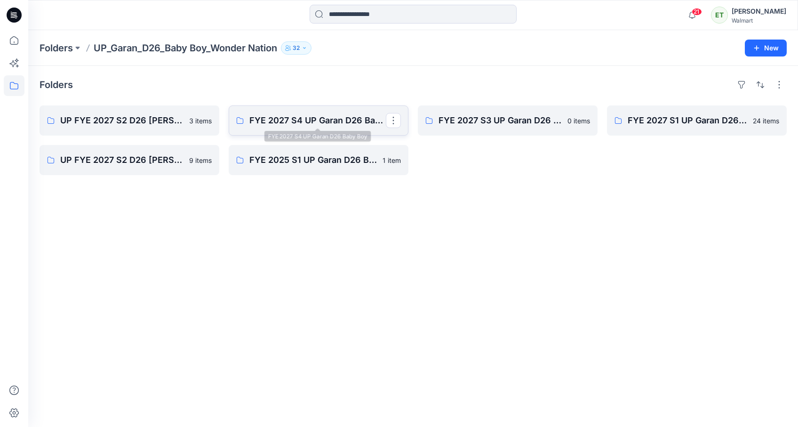
click at [280, 114] on p "FYE 2027 S4 UP Garan D26 Baby Boy" at bounding box center [317, 120] width 136 height 13
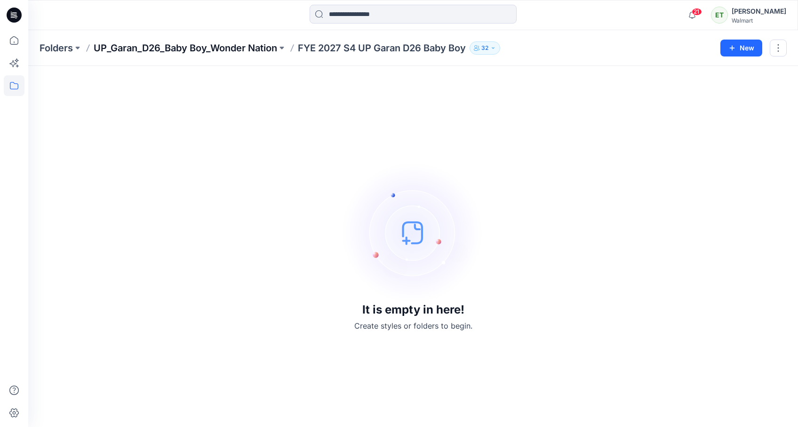
click at [187, 44] on p "UP_Garan_D26_Baby Boy_Wonder Nation" at bounding box center [185, 47] width 183 height 13
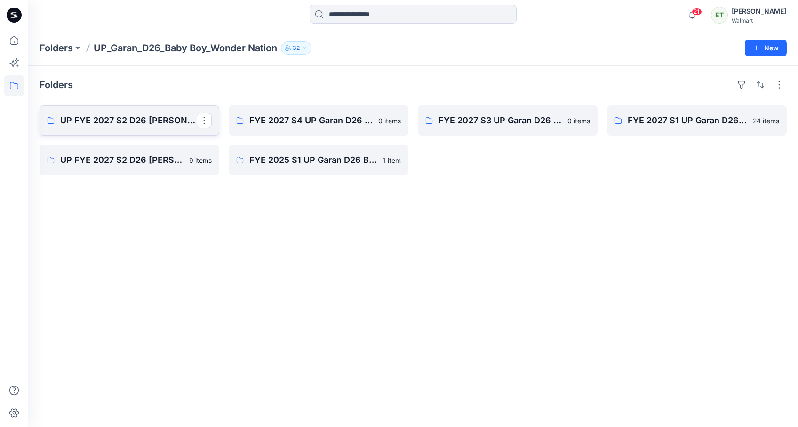
click at [145, 113] on link "UP FYE 2027 S2 D26 [PERSON_NAME] Hanging" at bounding box center [130, 120] width 180 height 30
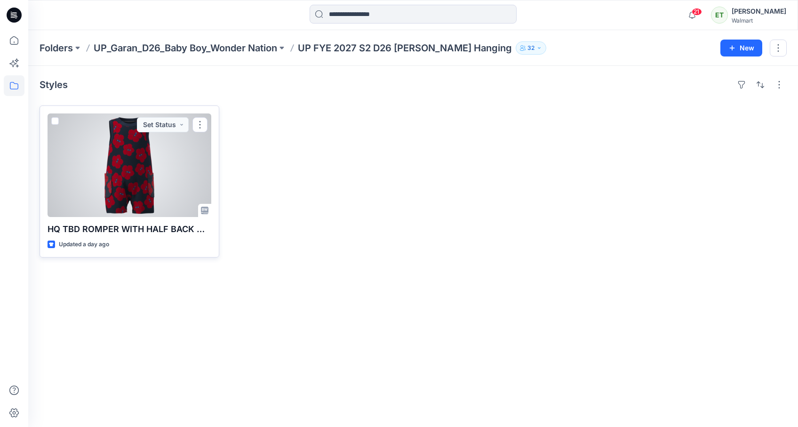
click at [143, 188] on div at bounding box center [130, 164] width 164 height 103
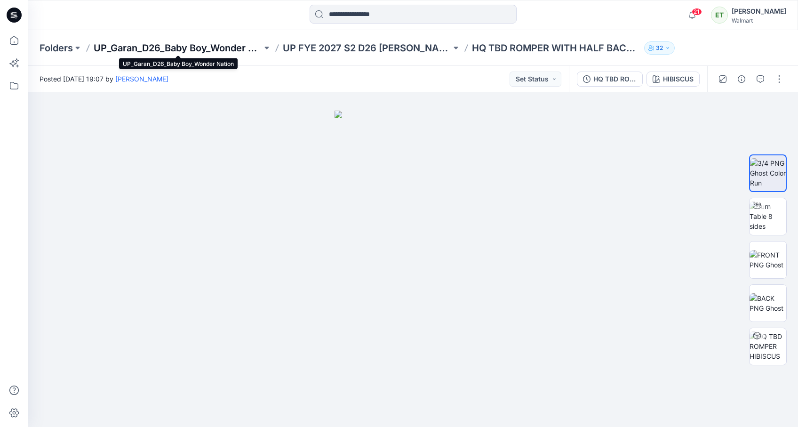
click at [194, 45] on p "UP_Garan_D26_Baby Boy_Wonder Nation" at bounding box center [178, 47] width 168 height 13
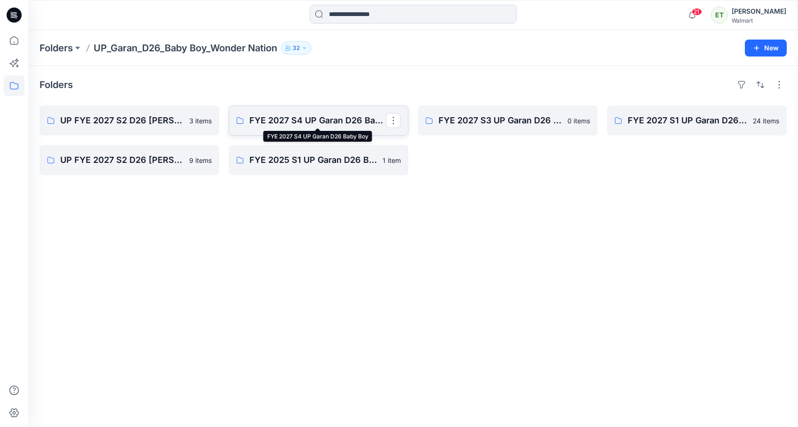
click at [303, 117] on p "FYE 2027 S4 UP Garan D26 Baby Boy" at bounding box center [317, 120] width 136 height 13
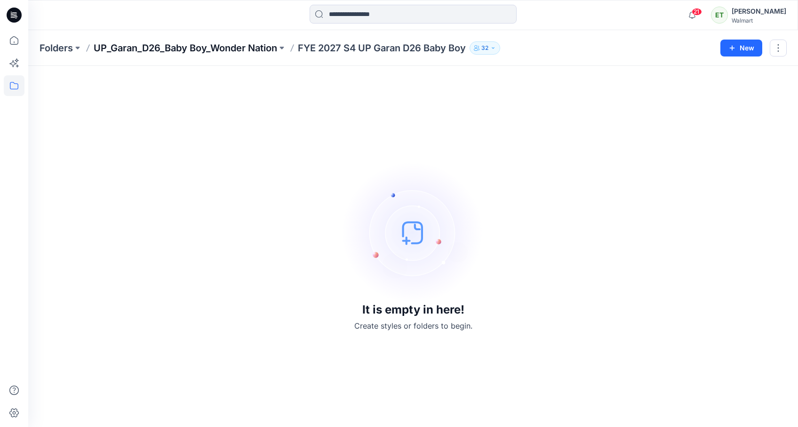
click at [206, 47] on p "UP_Garan_D26_Baby Boy_Wonder Nation" at bounding box center [185, 47] width 183 height 13
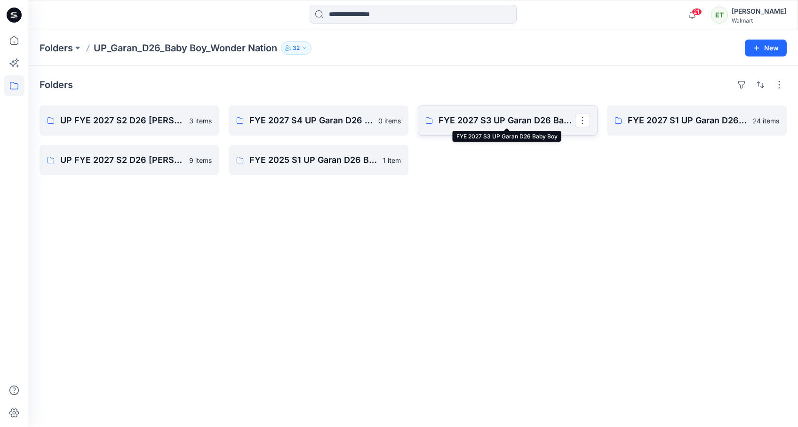
click at [501, 123] on p "FYE 2027 S3 UP Garan D26 Baby Boy" at bounding box center [506, 120] width 136 height 13
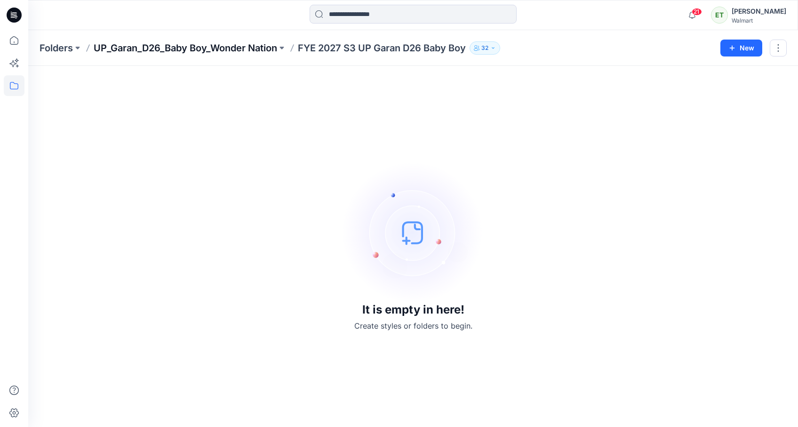
click at [240, 53] on p "UP_Garan_D26_Baby Boy_Wonder Nation" at bounding box center [185, 47] width 183 height 13
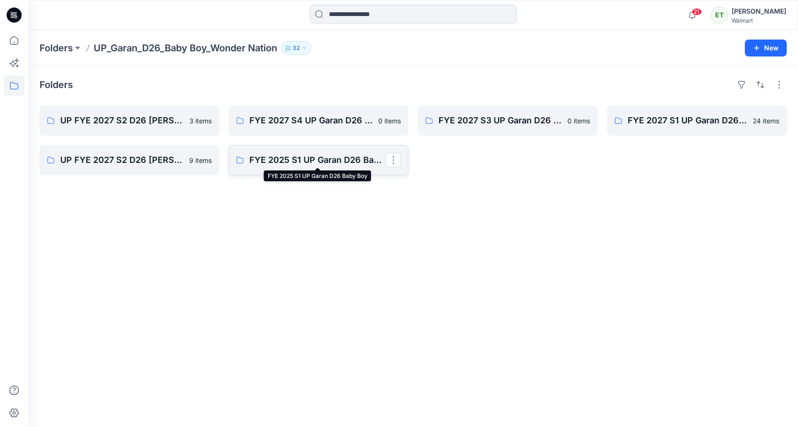
click at [343, 156] on p "FYE 2025 S1 UP Garan D26 Baby Boy" at bounding box center [317, 159] width 136 height 13
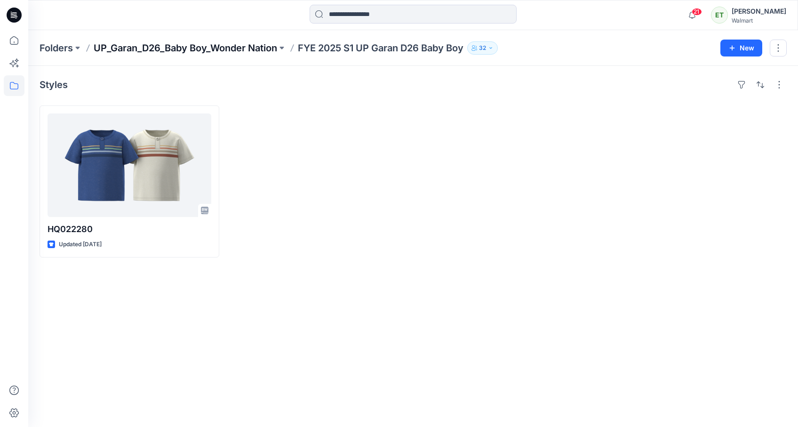
click at [230, 52] on p "UP_Garan_D26_Baby Boy_Wonder Nation" at bounding box center [185, 47] width 183 height 13
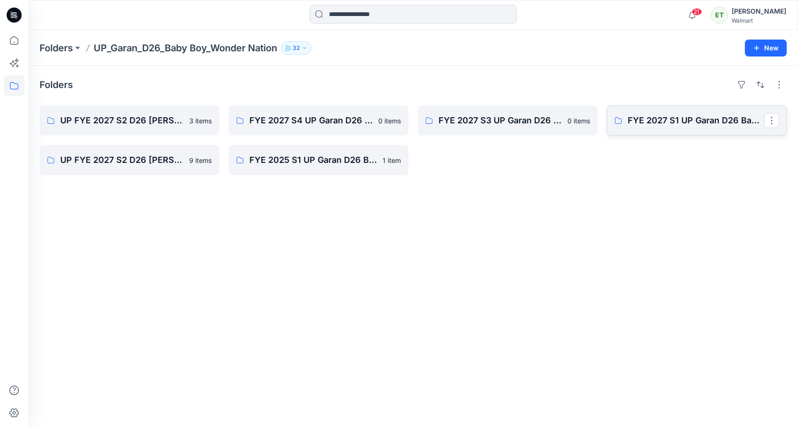
click at [676, 127] on link "FYE 2027 S1 UP Garan D26 Baby Boy" at bounding box center [697, 120] width 180 height 30
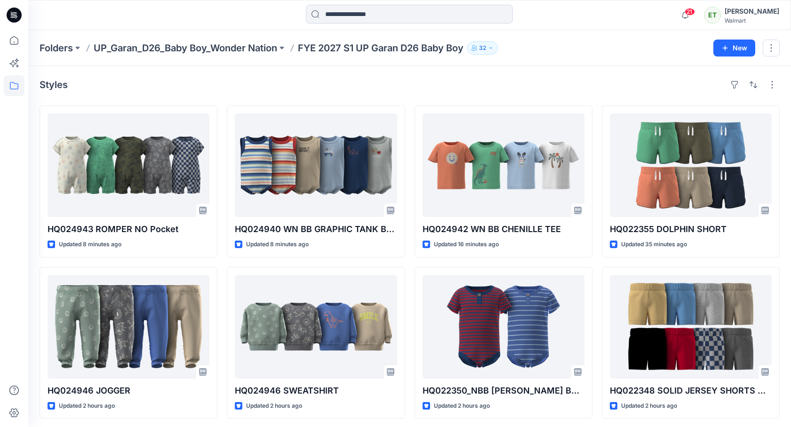
click at [247, 54] on div "Folders UP_Garan_D26_Baby Boy_Wonder Nation FYE 2027 S1 UP Garan D26 Baby Boy 3…" at bounding box center [409, 48] width 762 height 36
click at [248, 49] on p "UP_Garan_D26_Baby Boy_Wonder Nation" at bounding box center [185, 47] width 183 height 13
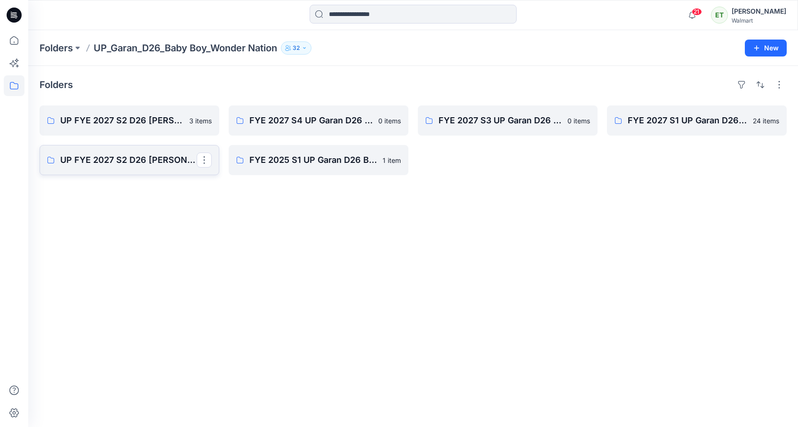
click at [160, 159] on p "UP FYE 2027 S2 D26 [PERSON_NAME]" at bounding box center [128, 159] width 136 height 13
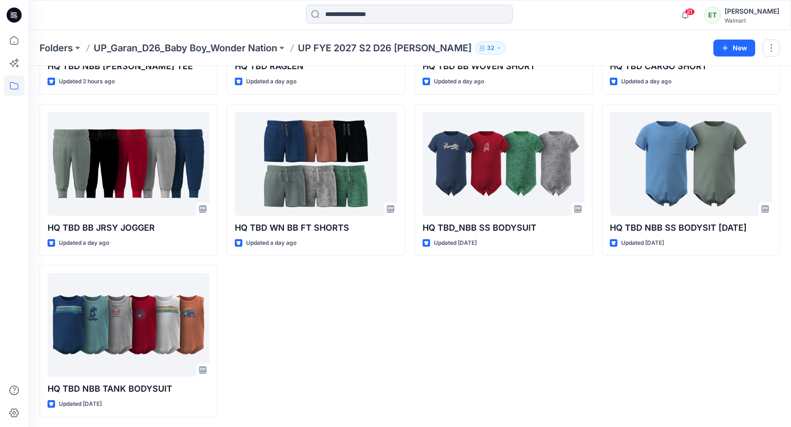
scroll to position [164, 0]
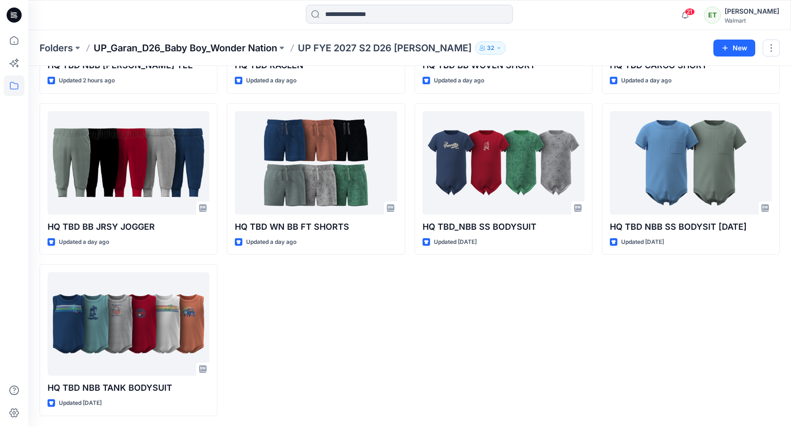
click at [233, 45] on p "UP_Garan_D26_Baby Boy_Wonder Nation" at bounding box center [185, 47] width 183 height 13
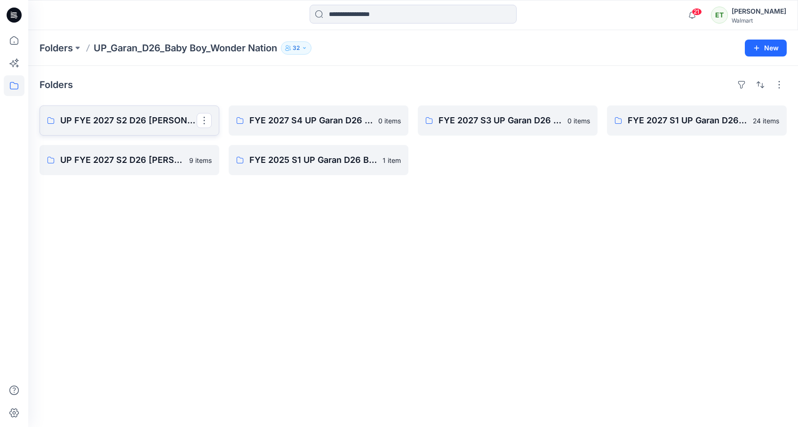
click at [163, 113] on link "UP FYE 2027 S2 D26 [PERSON_NAME] Hanging" at bounding box center [130, 120] width 180 height 30
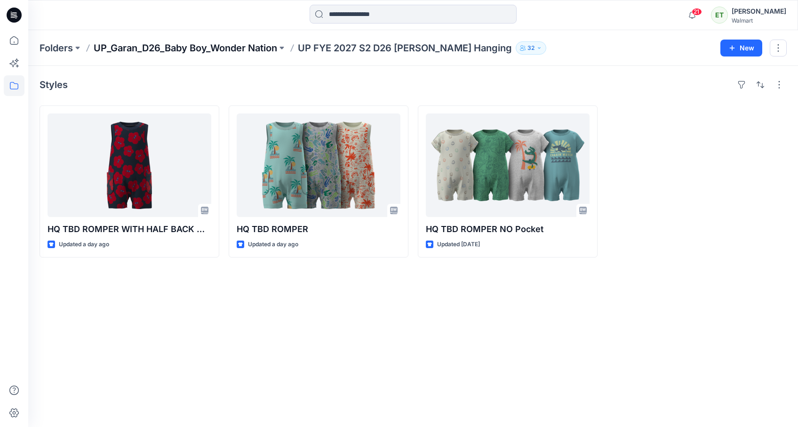
click at [252, 48] on p "UP_Garan_D26_Baby Boy_Wonder Nation" at bounding box center [185, 47] width 183 height 13
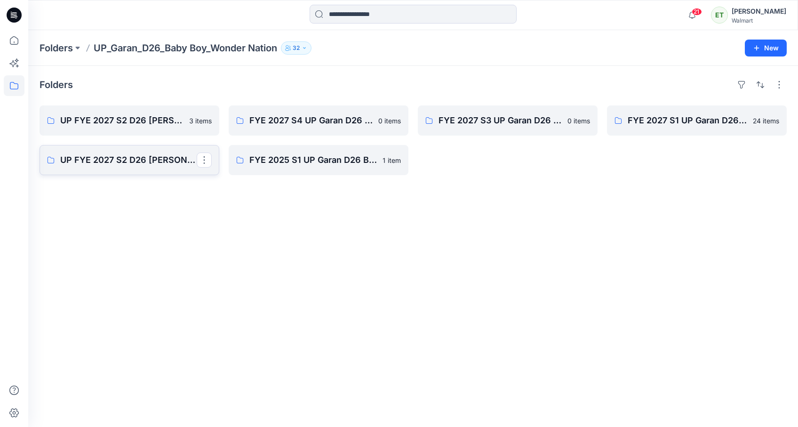
click at [143, 158] on p "UP FYE 2027 S2 D26 [PERSON_NAME]" at bounding box center [128, 159] width 136 height 13
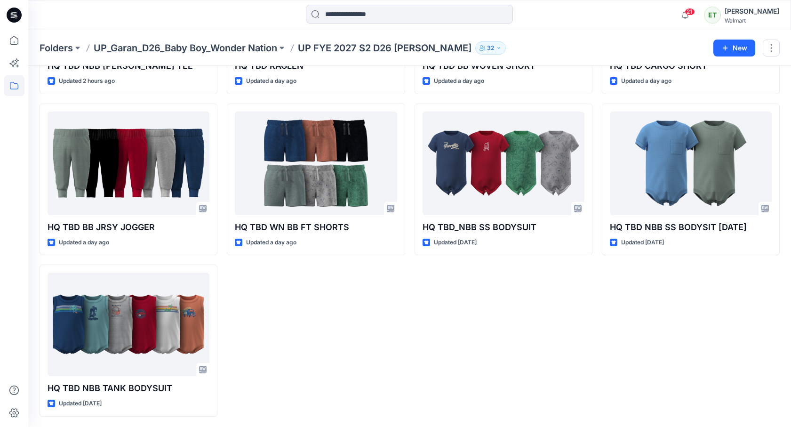
scroll to position [164, 0]
